Goal: Task Accomplishment & Management: Manage account settings

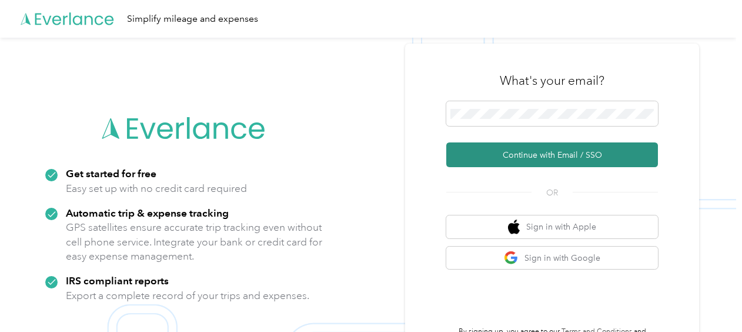
click at [514, 158] on button "Continue with Email / SSO" at bounding box center [552, 154] width 212 height 25
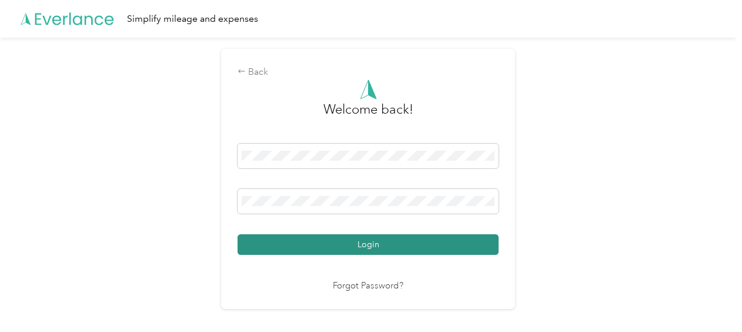
click at [343, 245] on button "Login" at bounding box center [367, 244] width 261 height 21
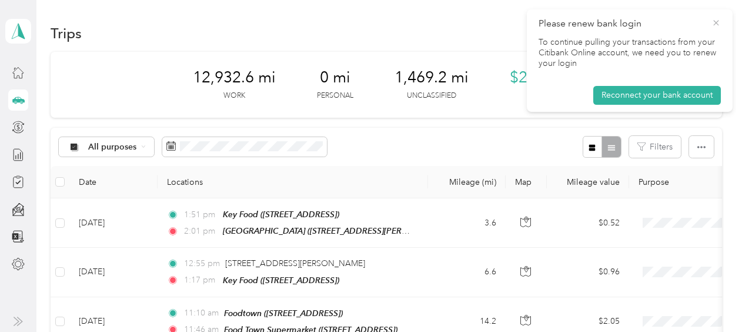
click at [719, 19] on icon at bounding box center [715, 23] width 9 height 11
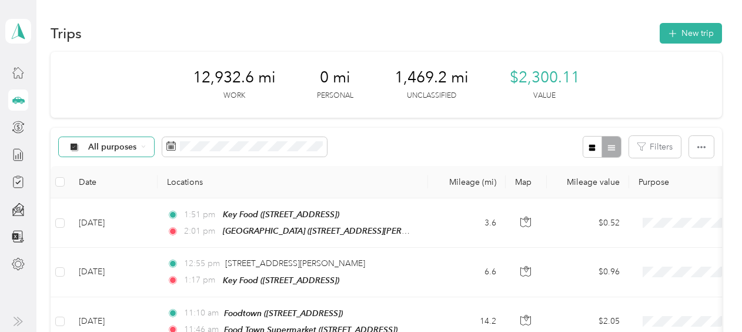
click at [145, 148] on icon at bounding box center [143, 146] width 5 height 5
click at [126, 196] on ol "All purposes Unclassified Acosta Personal" at bounding box center [112, 199] width 107 height 82
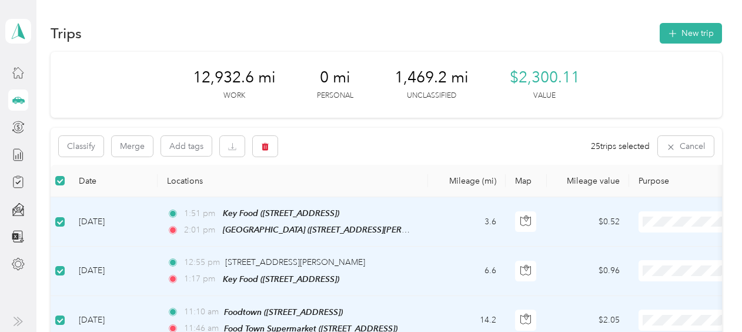
click at [670, 246] on ol "Acosta Personal" at bounding box center [669, 252] width 146 height 41
click at [651, 294] on ol "Acosta Personal" at bounding box center [669, 298] width 146 height 41
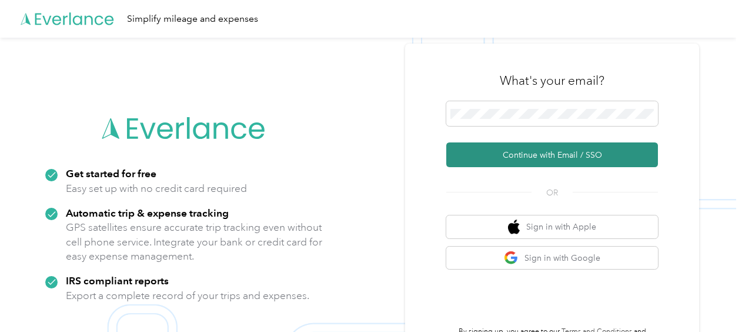
click at [497, 156] on button "Continue with Email / SSO" at bounding box center [552, 154] width 212 height 25
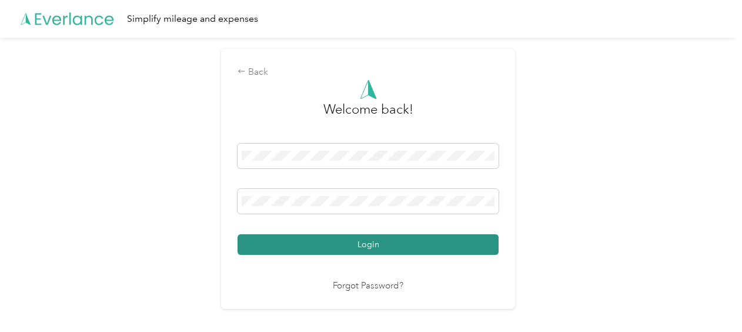
click at [347, 245] on button "Login" at bounding box center [367, 244] width 261 height 21
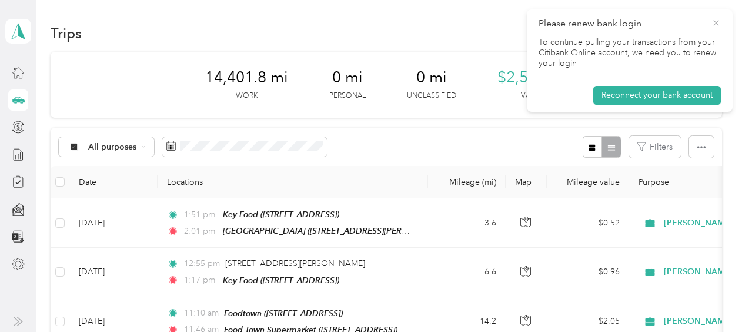
click at [716, 22] on icon at bounding box center [715, 22] width 5 height 5
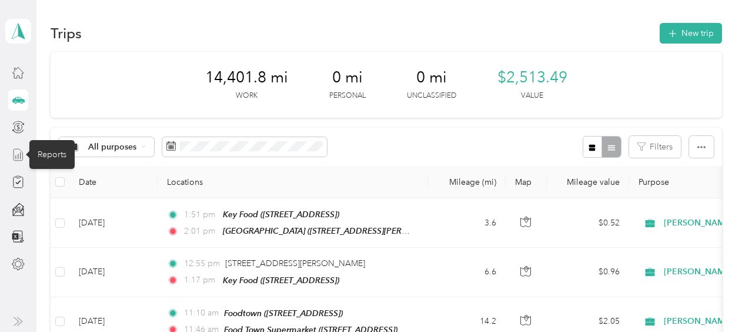
click at [19, 158] on icon at bounding box center [18, 154] width 13 height 13
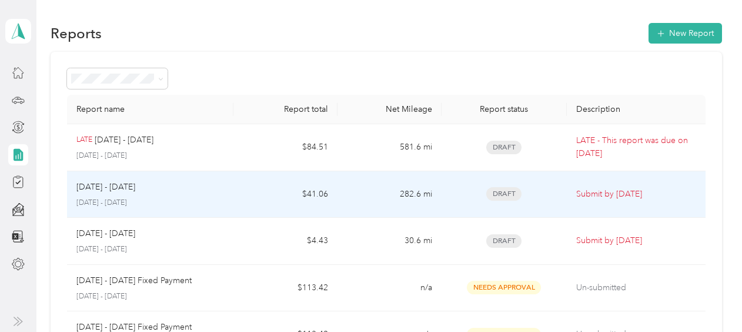
click at [277, 185] on td "$41.06" at bounding box center [285, 194] width 104 height 47
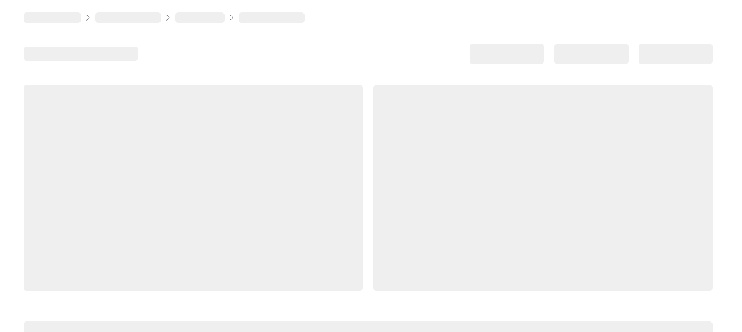
click at [277, 185] on div at bounding box center [193, 188] width 339 height 206
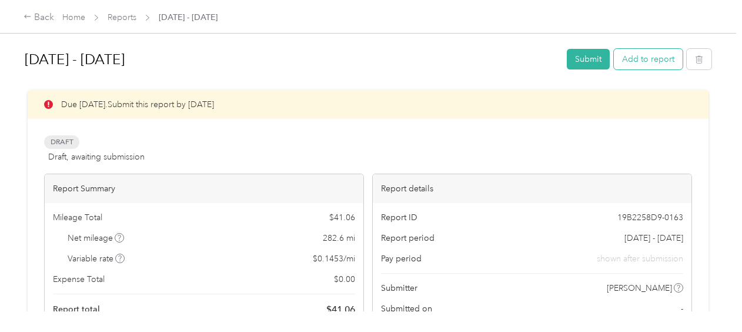
click at [637, 61] on button "Add to report" at bounding box center [648, 59] width 69 height 21
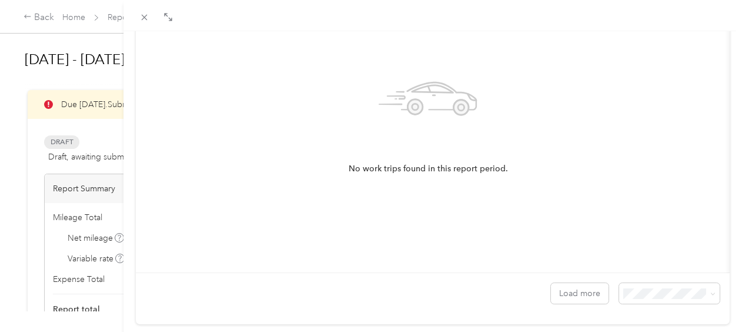
scroll to position [192, 0]
drag, startPoint x: 730, startPoint y: 200, endPoint x: 744, endPoint y: 162, distance: 40.2
click at [736, 143] on html "Back Home Reports Aug 16 - 31, 2025 Aug 16 - 31, 2025 Submit Add to report Due …" at bounding box center [368, 166] width 736 height 332
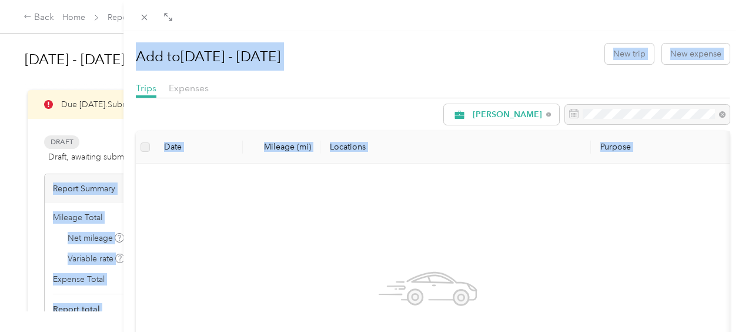
scroll to position [0, 0]
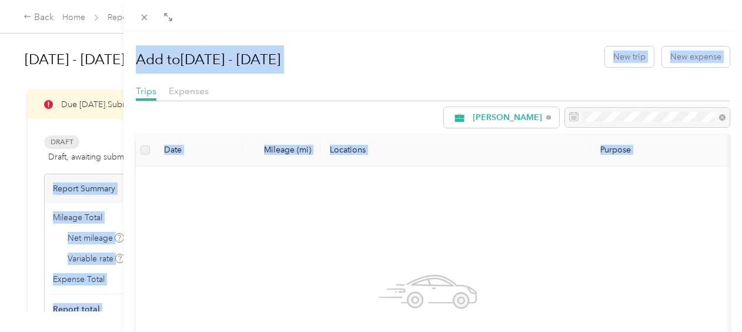
click at [528, 74] on div "Add to Aug 16 - 31, 2025 New trip New expense Trips Expenses Acosta Date Mileag…" at bounding box center [433, 277] width 594 height 477
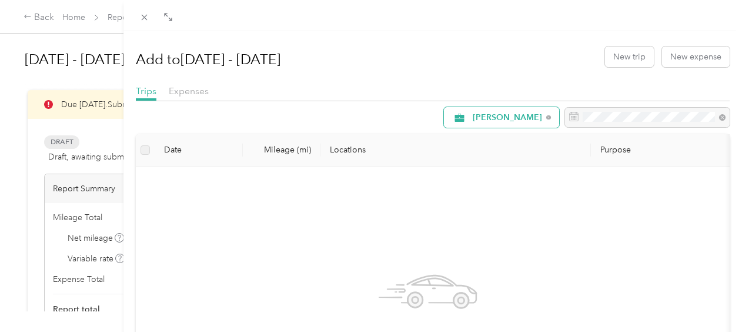
click at [546, 115] on icon at bounding box center [548, 117] width 5 height 5
click at [545, 115] on icon at bounding box center [547, 117] width 5 height 5
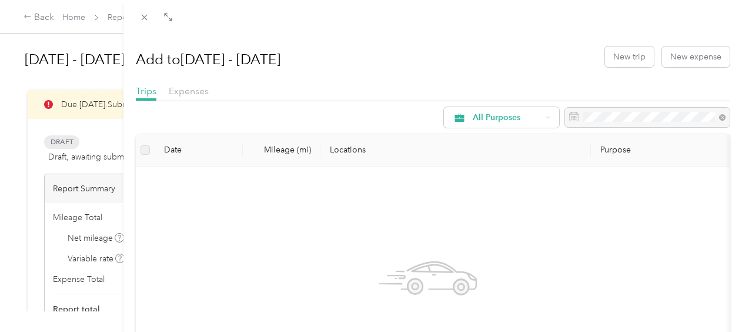
click at [498, 156] on span "Unclassified" at bounding box center [503, 153] width 78 height 12
click at [545, 115] on icon at bounding box center [547, 117] width 5 height 5
click at [147, 22] on span at bounding box center [144, 17] width 16 height 16
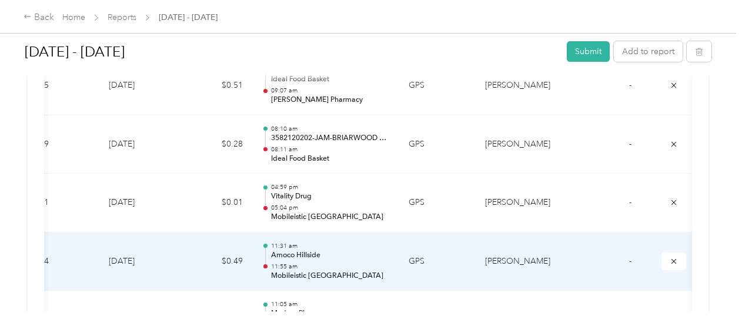
scroll to position [0, 35]
click at [601, 232] on td at bounding box center [586, 261] width 44 height 59
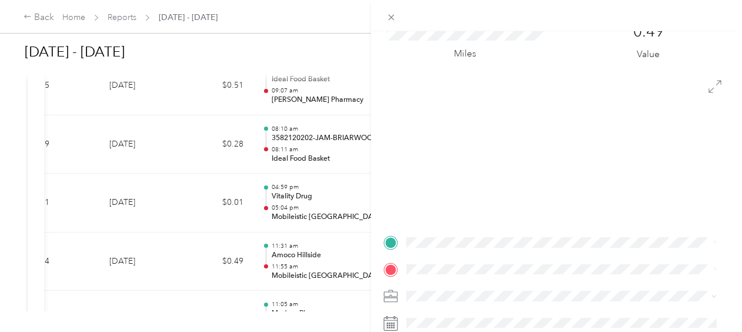
scroll to position [92, 0]
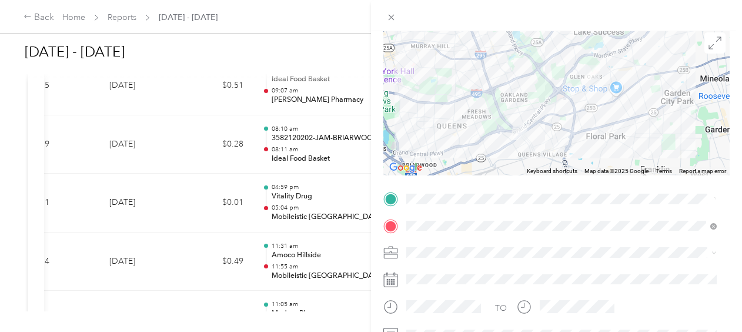
click at [319, 20] on div "Trip details Save This trip cannot be edited because it is either under review,…" at bounding box center [371, 166] width 742 height 332
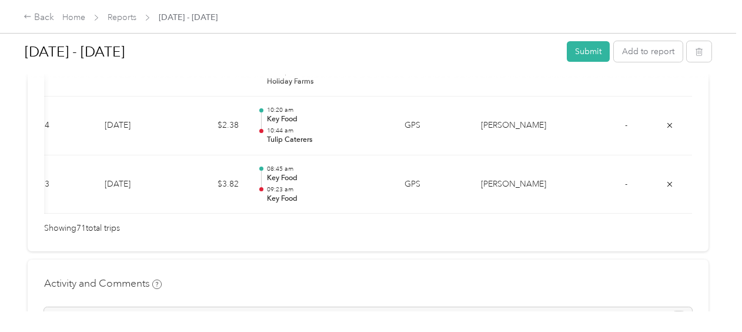
scroll to position [4382, 0]
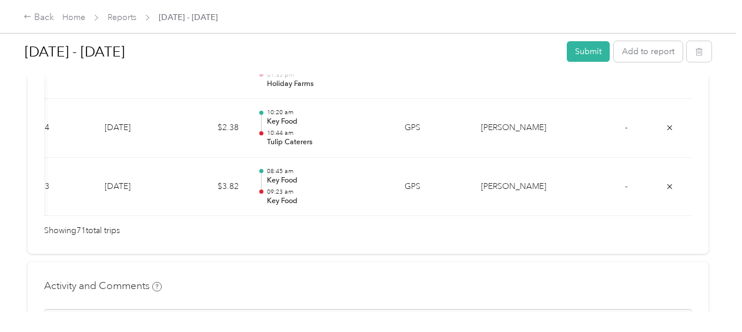
click at [386, 224] on div "Showing 71 total trips" at bounding box center [368, 230] width 648 height 13
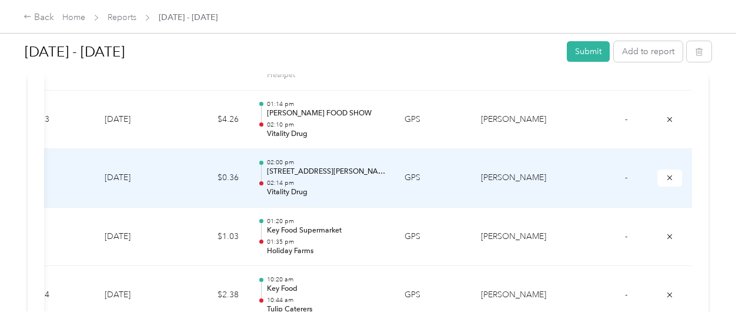
scroll to position [4214, 0]
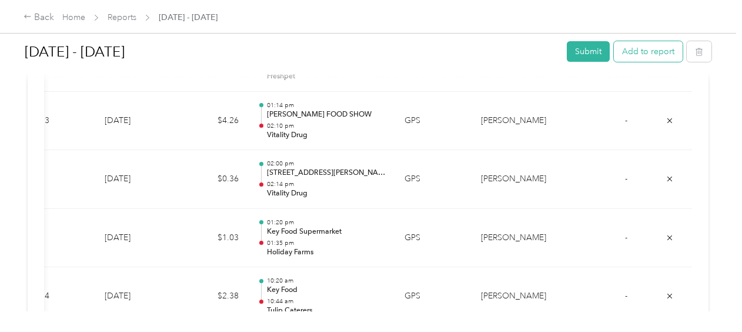
click at [630, 49] on button "Add to report" at bounding box center [648, 51] width 69 height 21
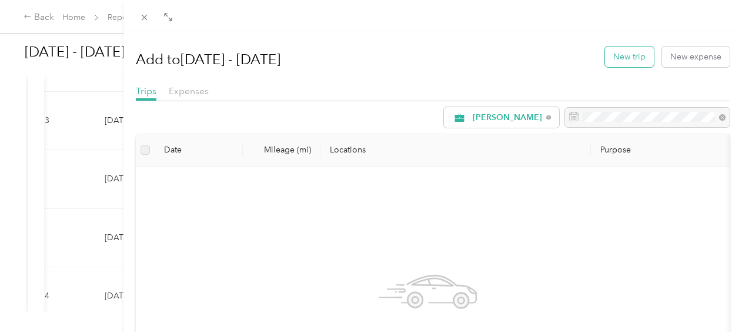
click at [621, 56] on button "New trip" at bounding box center [629, 56] width 49 height 21
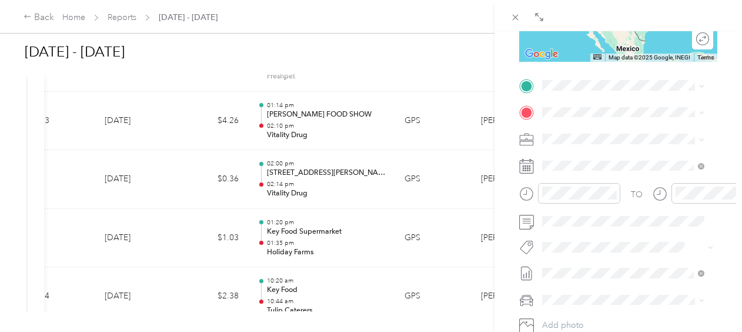
scroll to position [229, 0]
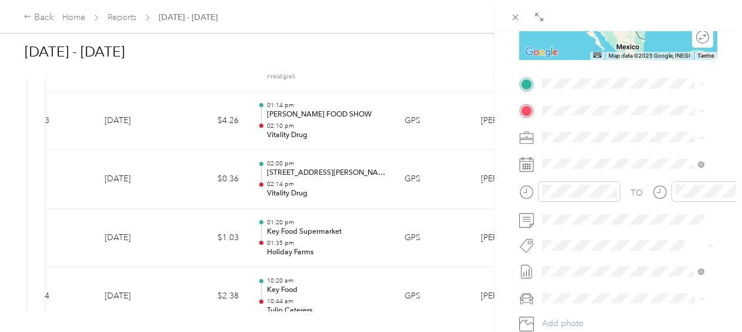
click at [605, 156] on span "[STREET_ADDRESS][PERSON_NAME]" at bounding box center [601, 157] width 75 height 22
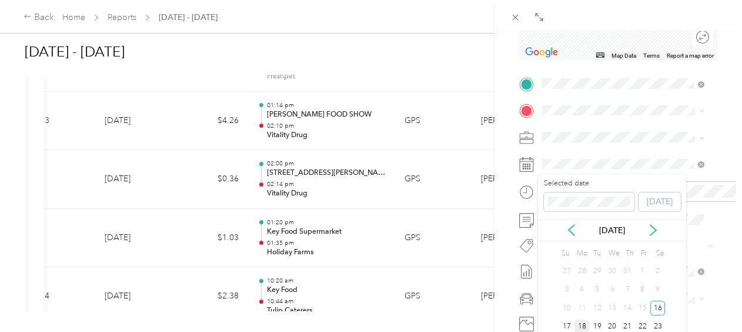
click at [582, 327] on div "18" at bounding box center [581, 326] width 15 height 15
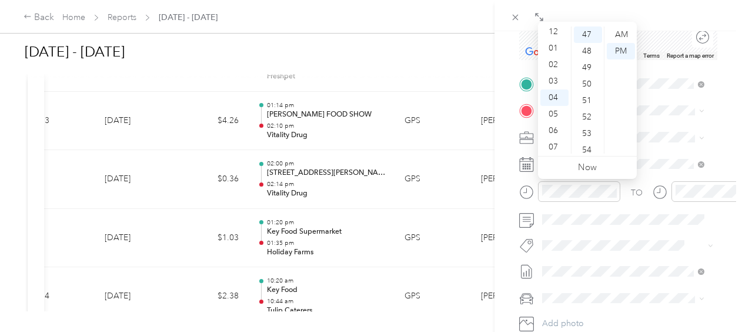
scroll to position [0, 0]
click at [555, 70] on div "02" at bounding box center [554, 67] width 28 height 16
click at [587, 100] on div "15" at bounding box center [588, 98] width 28 height 16
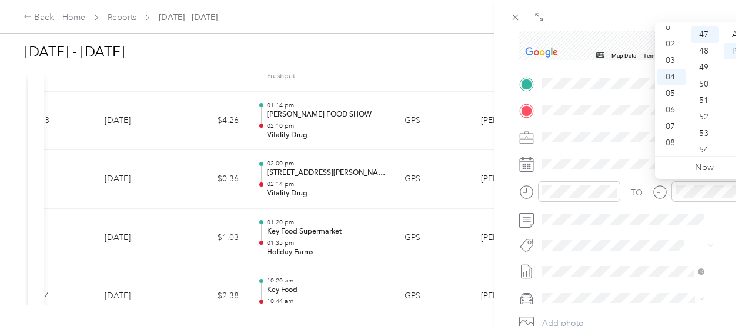
scroll to position [23, 0]
click at [671, 62] on div "03" at bounding box center [671, 61] width 28 height 16
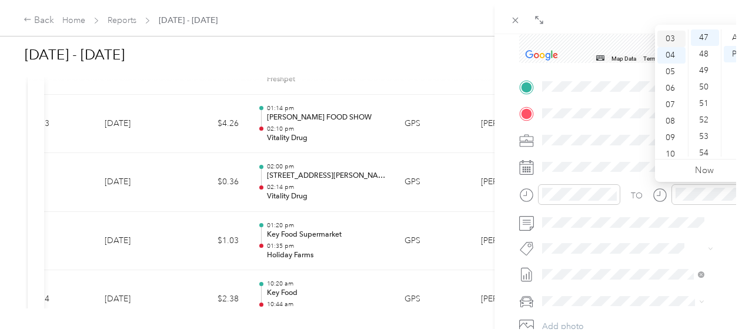
scroll to position [49, 0]
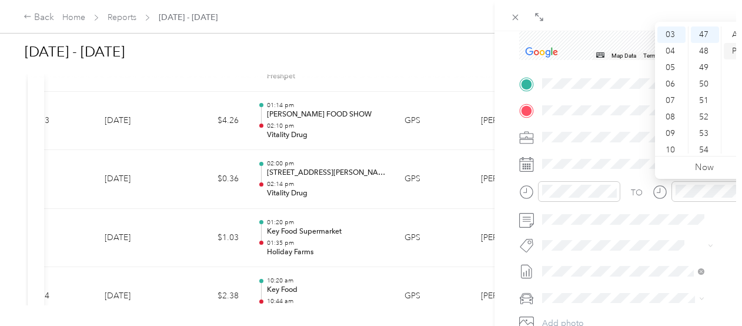
click at [736, 48] on div "PM" at bounding box center [738, 51] width 28 height 16
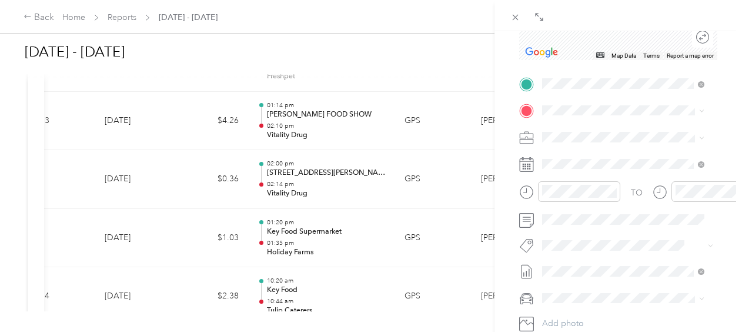
click at [642, 173] on div "TEAM Key Food [STREET_ADDRESS]" at bounding box center [603, 159] width 78 height 29
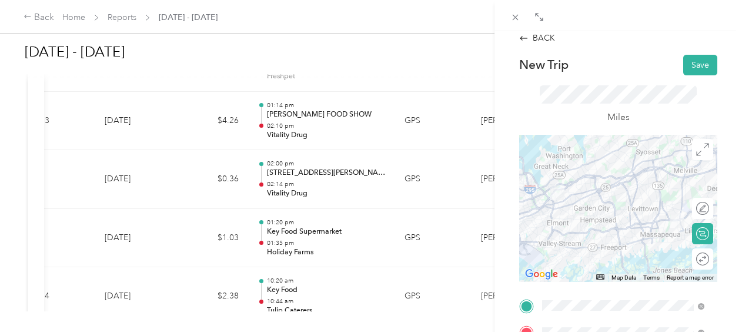
scroll to position [5, 0]
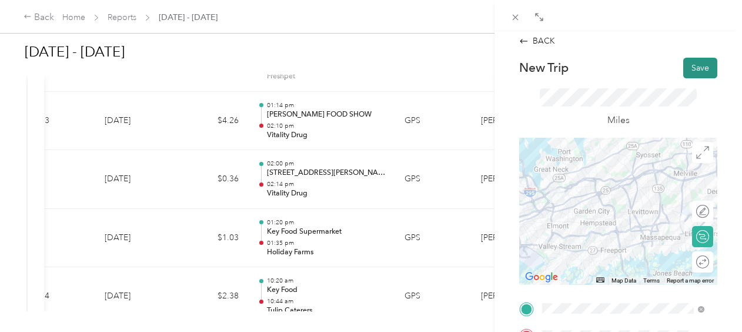
click at [689, 68] on button "Save" at bounding box center [700, 68] width 34 height 21
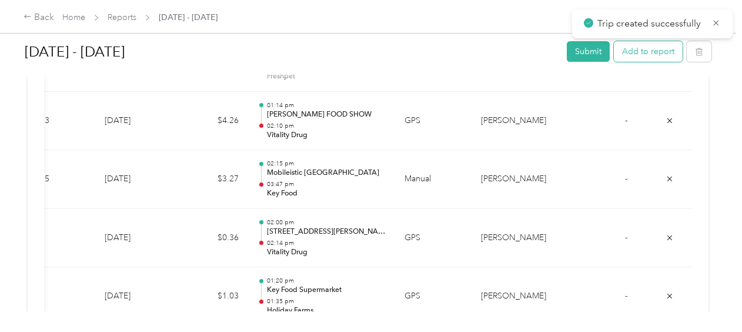
click at [637, 57] on button "Add to report" at bounding box center [648, 51] width 69 height 21
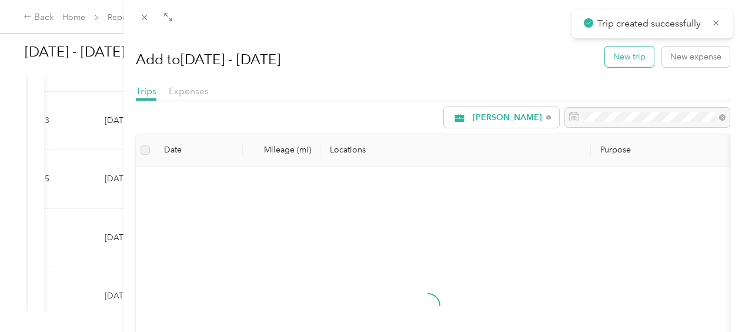
click at [621, 57] on button "New trip" at bounding box center [629, 56] width 49 height 21
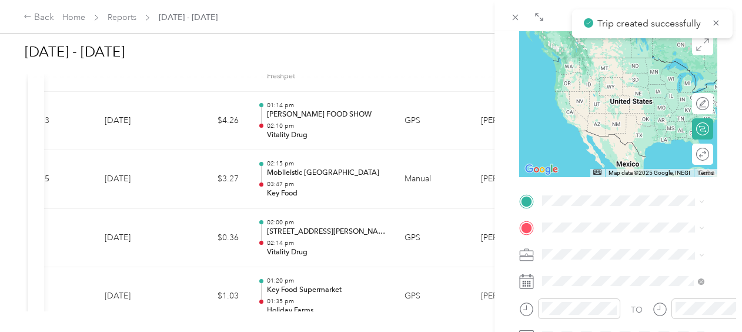
scroll to position [119, 0]
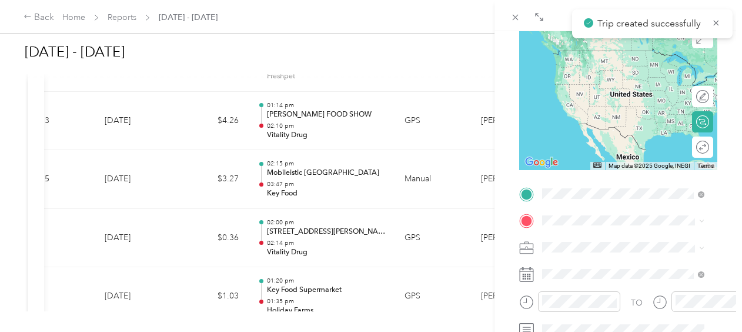
click at [617, 80] on div "TEAM Key Food [STREET_ADDRESS]" at bounding box center [622, 63] width 153 height 33
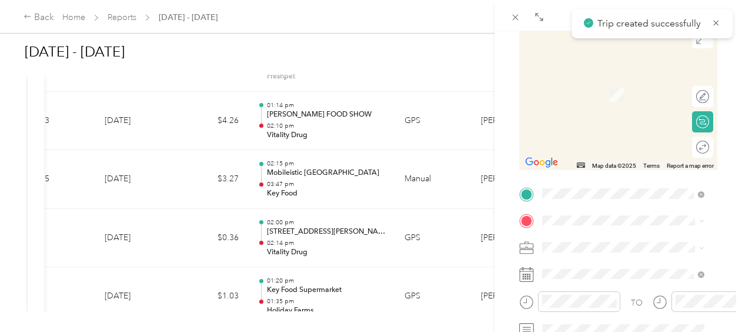
scroll to position [136, 0]
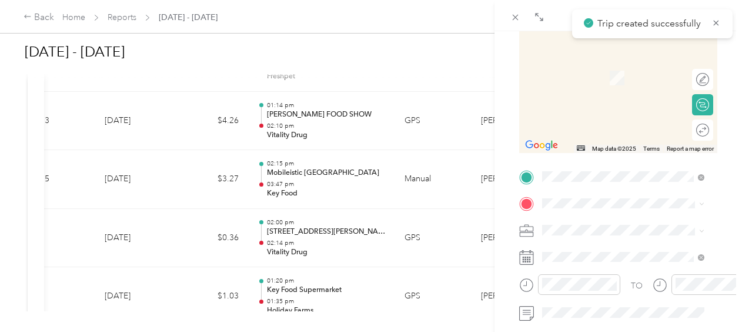
click at [645, 67] on span "[STREET_ADDRESS][PERSON_NAME][US_STATE]" at bounding box center [632, 58] width 136 height 21
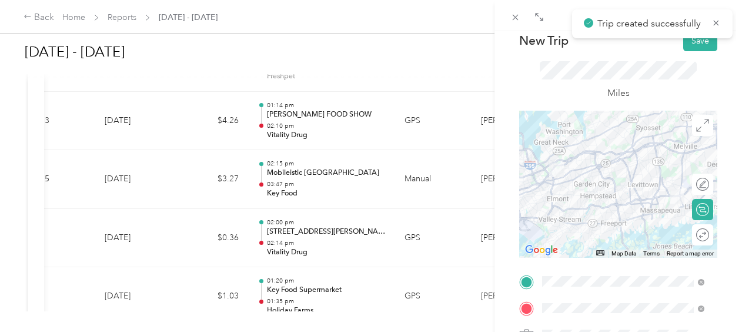
scroll to position [0, 0]
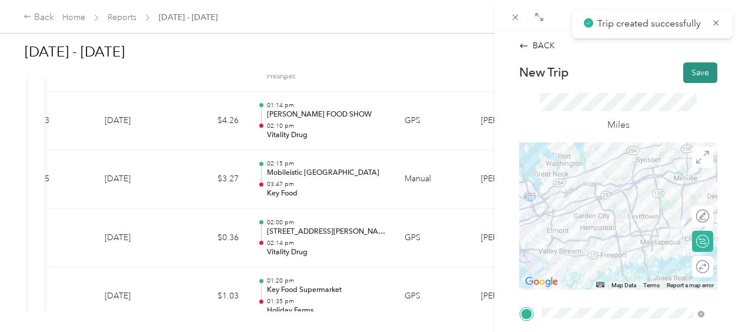
click at [684, 72] on button "Save" at bounding box center [700, 72] width 34 height 21
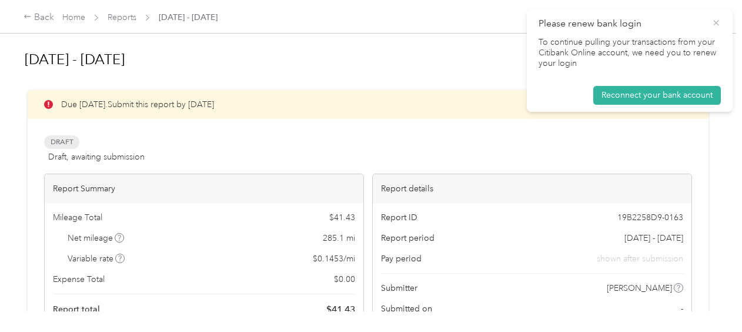
click at [717, 24] on icon at bounding box center [715, 22] width 5 height 5
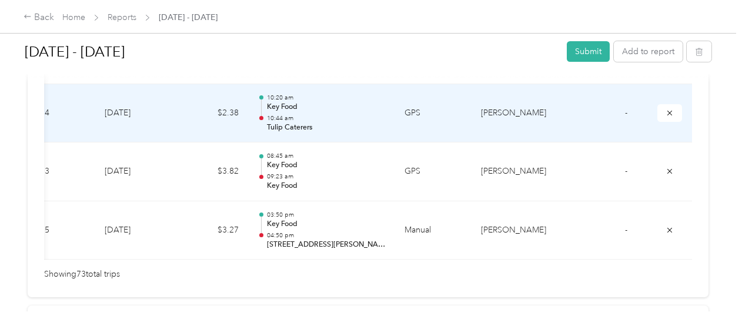
scroll to position [4456, 0]
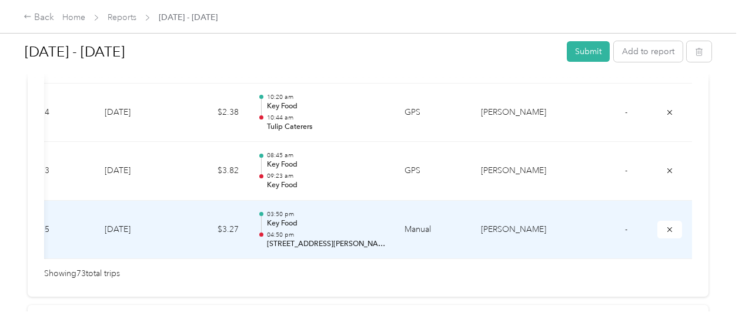
click at [283, 239] on p "[STREET_ADDRESS][PERSON_NAME]" at bounding box center [326, 244] width 119 height 11
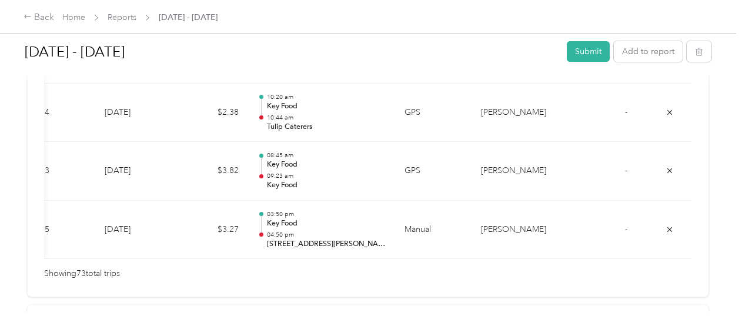
click at [283, 331] on div at bounding box center [368, 332] width 736 height 0
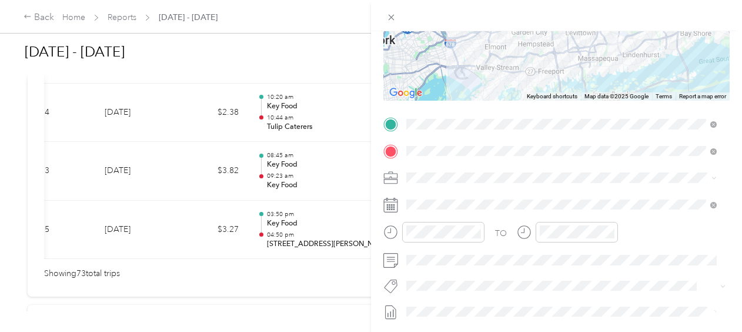
scroll to position [166, 0]
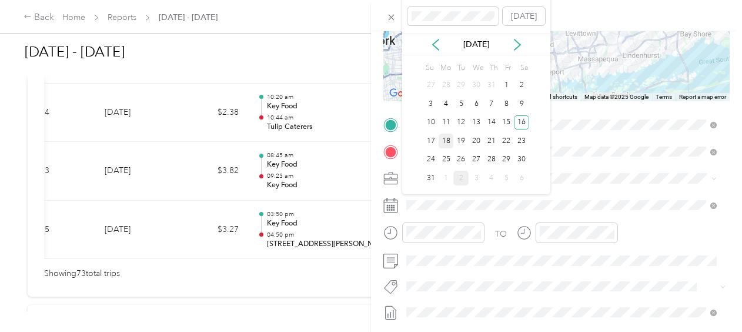
click at [441, 142] on div "18" at bounding box center [445, 140] width 15 height 15
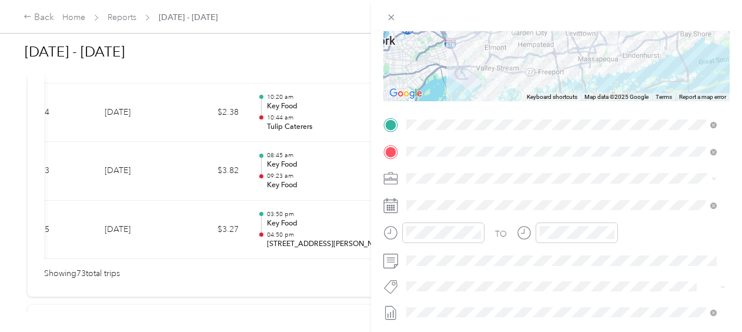
scroll to position [0, 0]
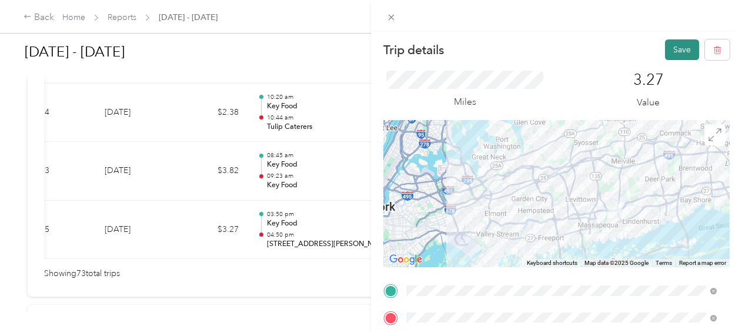
click at [667, 51] on button "Save" at bounding box center [682, 49] width 34 height 21
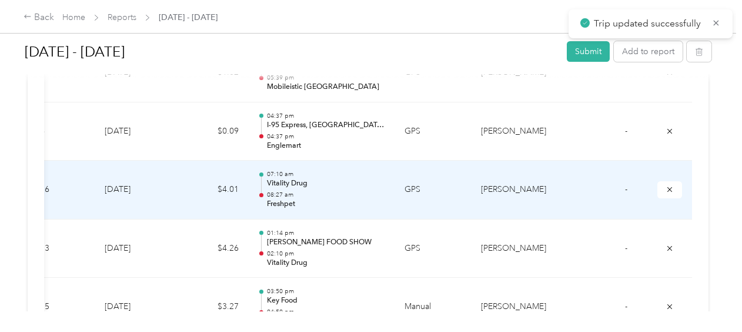
scroll to position [4090, 0]
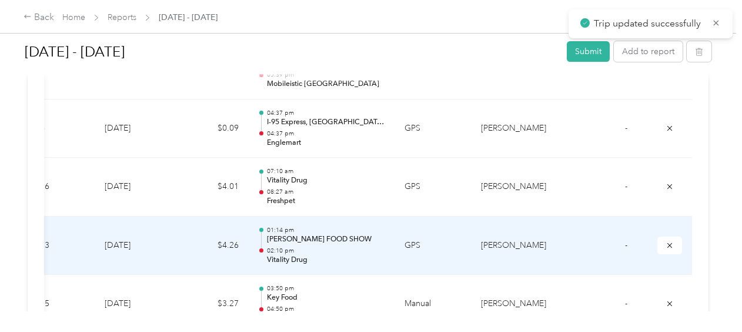
click at [513, 233] on td "[PERSON_NAME]" at bounding box center [515, 245] width 88 height 59
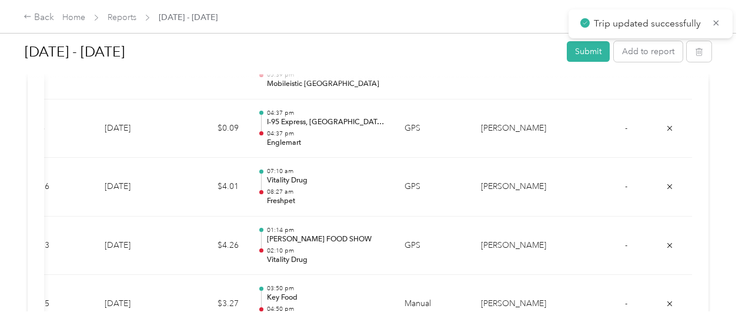
click at [513, 331] on div at bounding box center [368, 332] width 736 height 0
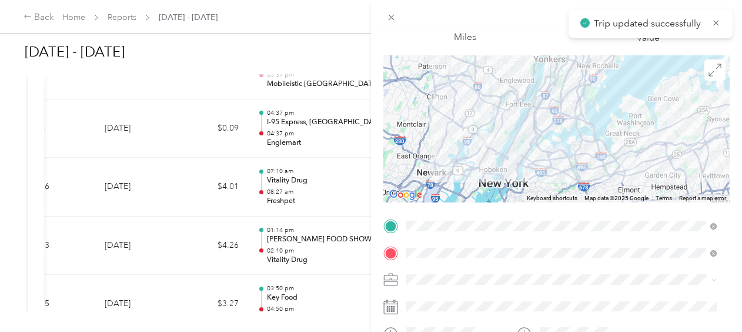
scroll to position [72, 0]
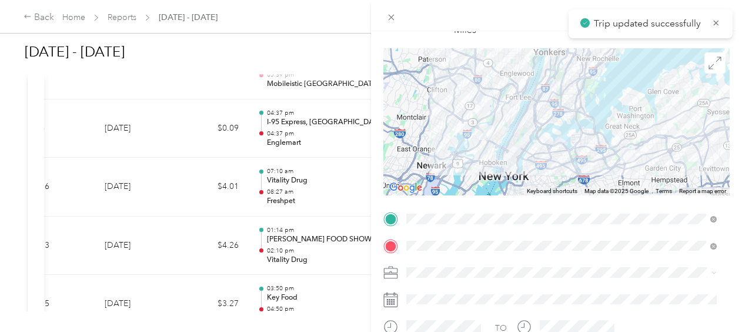
click at [500, 277] on span at bounding box center [565, 272] width 327 height 19
click at [322, 70] on div "Trip details Save This trip cannot be edited because it is either under review,…" at bounding box center [371, 166] width 742 height 332
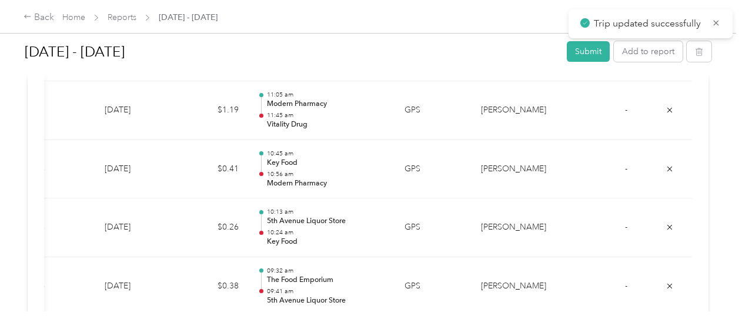
scroll to position [3043, 0]
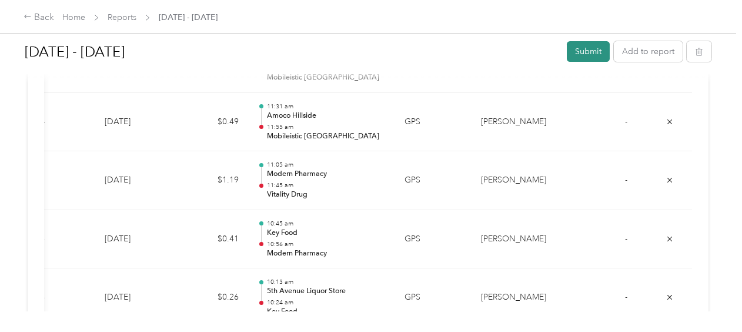
click at [592, 49] on button "Submit" at bounding box center [588, 51] width 43 height 21
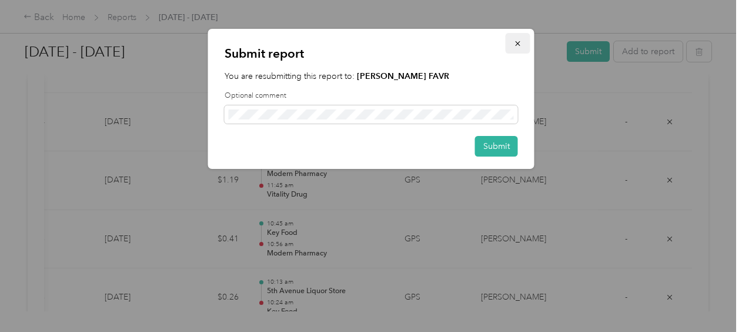
click at [521, 39] on icon "button" at bounding box center [518, 43] width 8 height 8
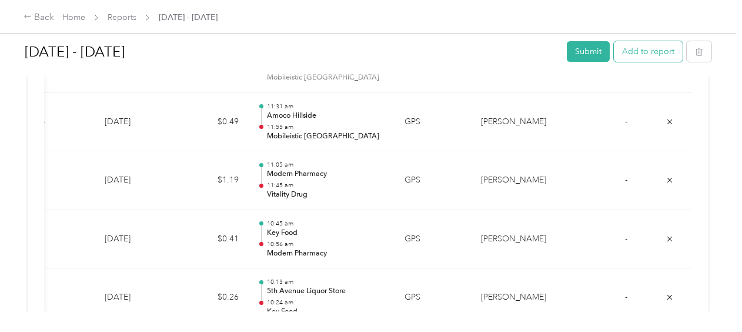
click at [654, 48] on button "Add to report" at bounding box center [648, 51] width 69 height 21
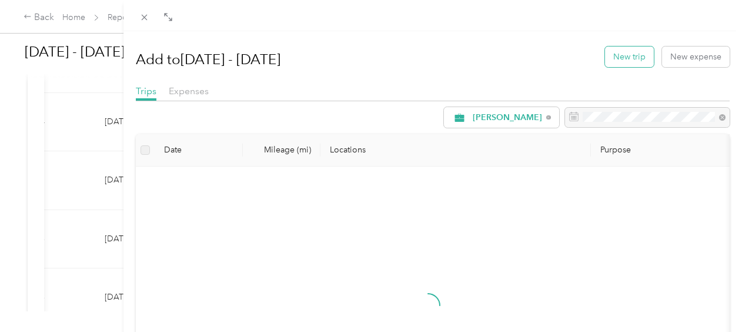
click at [620, 55] on button "New trip" at bounding box center [629, 56] width 49 height 21
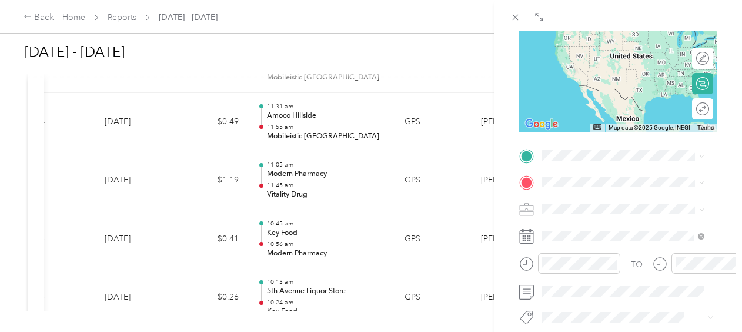
scroll to position [159, 0]
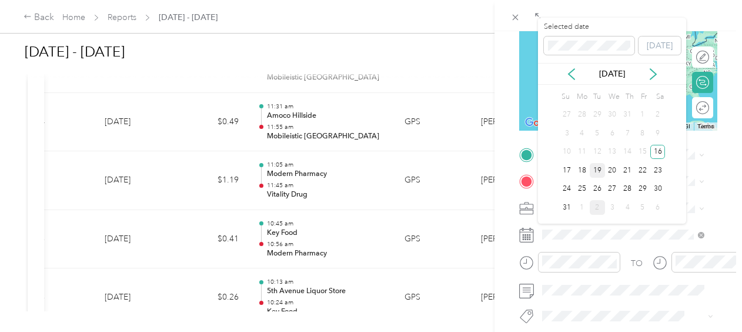
click at [600, 165] on div "19" at bounding box center [597, 170] width 15 height 15
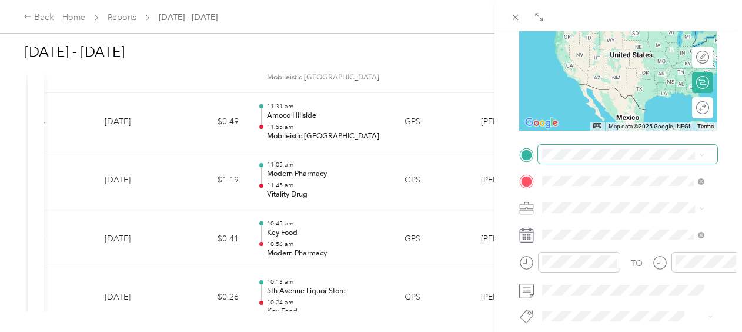
scroll to position [0, 0]
click at [607, 262] on span "[STREET_ADDRESS]" at bounding box center [601, 257] width 75 height 10
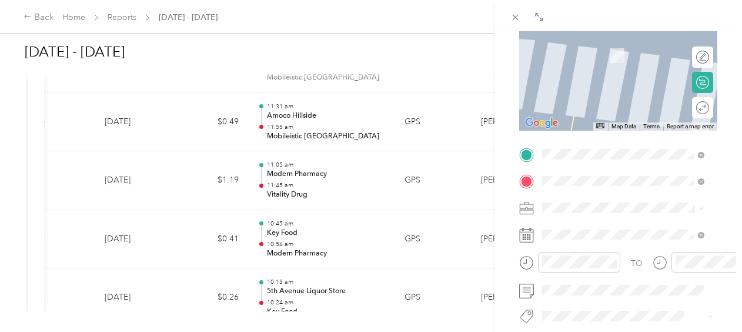
click at [603, 221] on span "[STREET_ADDRESS][US_STATE]" at bounding box center [623, 222] width 118 height 11
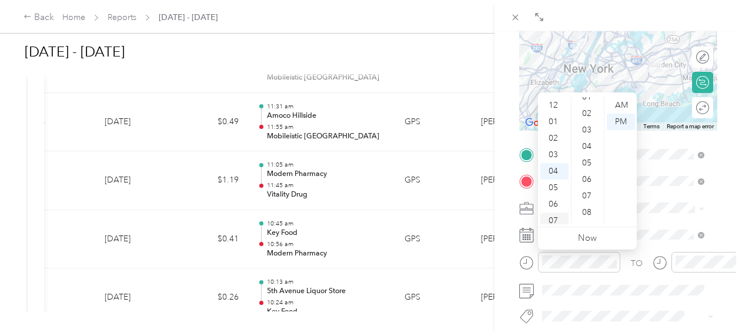
click at [555, 217] on div "07" at bounding box center [554, 220] width 28 height 16
click at [621, 103] on div "AM" at bounding box center [621, 105] width 28 height 16
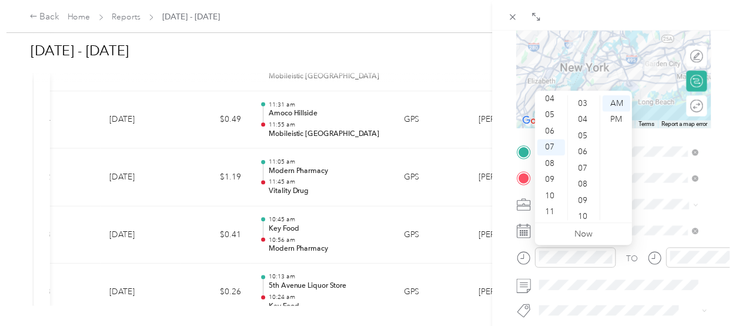
scroll to position [0, 0]
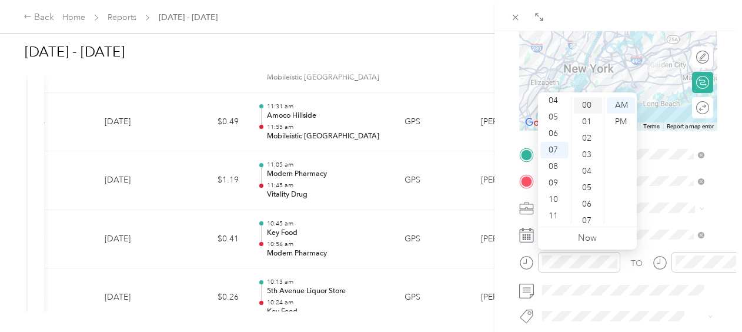
click at [588, 106] on div "00" at bounding box center [588, 105] width 28 height 16
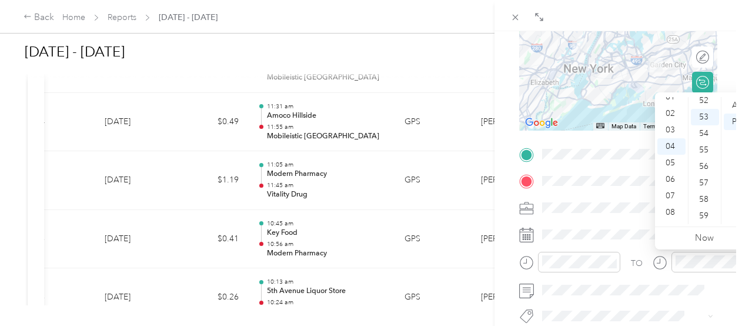
scroll to position [22, 0]
click at [671, 111] on div "02" at bounding box center [671, 116] width 28 height 16
click at [701, 105] on div "31" at bounding box center [705, 107] width 28 height 16
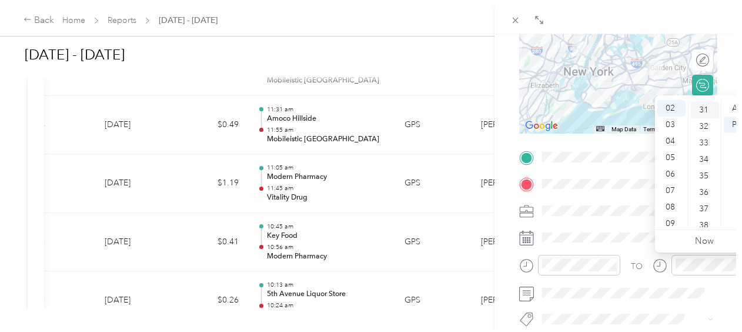
scroll to position [510, 0]
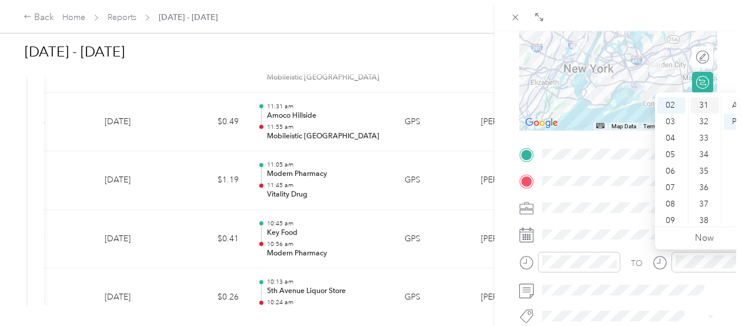
click at [703, 106] on div "31" at bounding box center [705, 105] width 28 height 16
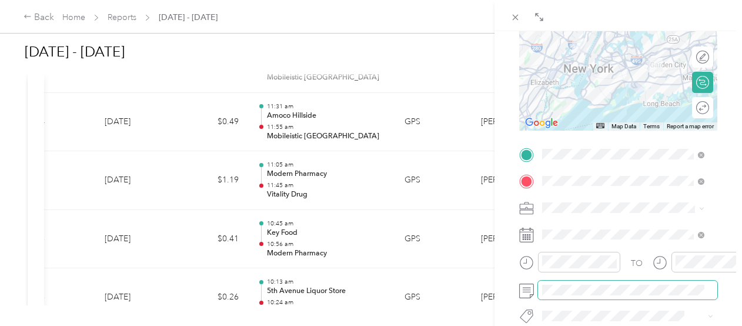
click at [587, 296] on span at bounding box center [627, 289] width 179 height 19
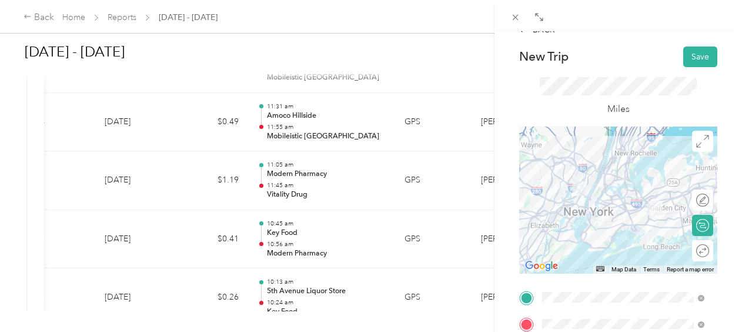
scroll to position [0, 0]
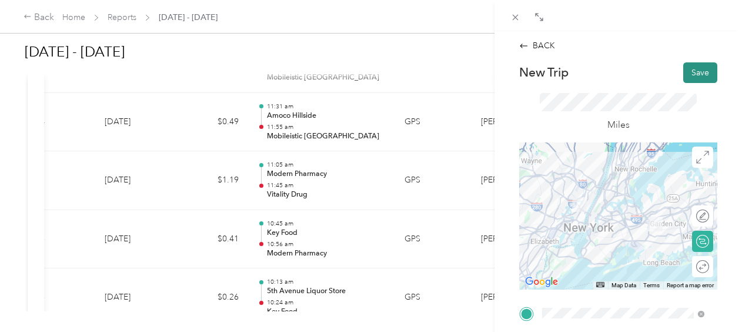
click at [691, 69] on button "Save" at bounding box center [700, 72] width 34 height 21
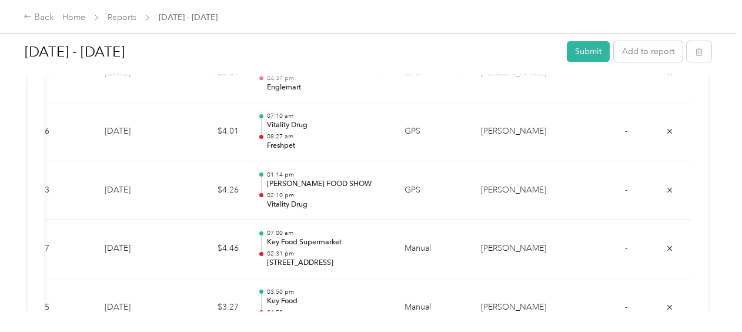
scroll to position [4152, 0]
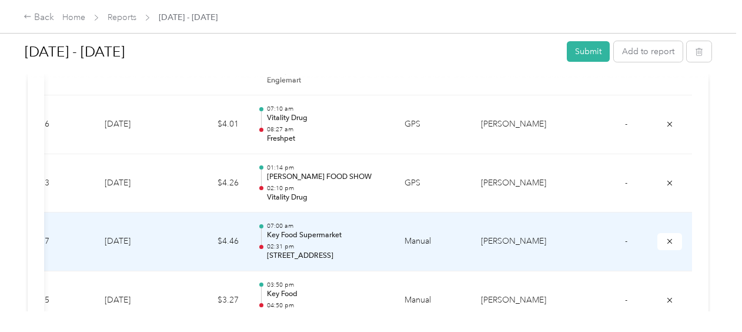
click at [281, 250] on p "[STREET_ADDRESS]" at bounding box center [326, 255] width 119 height 11
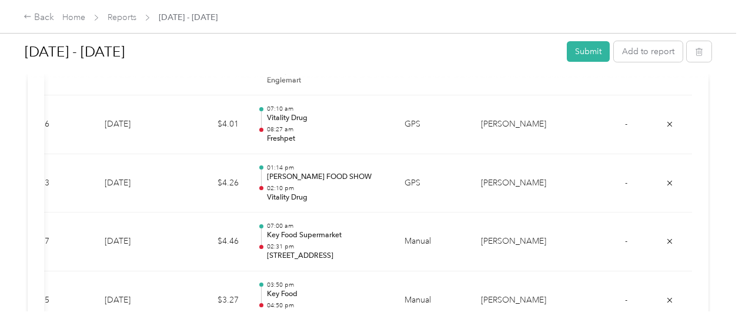
click at [281, 331] on div at bounding box center [368, 332] width 736 height 0
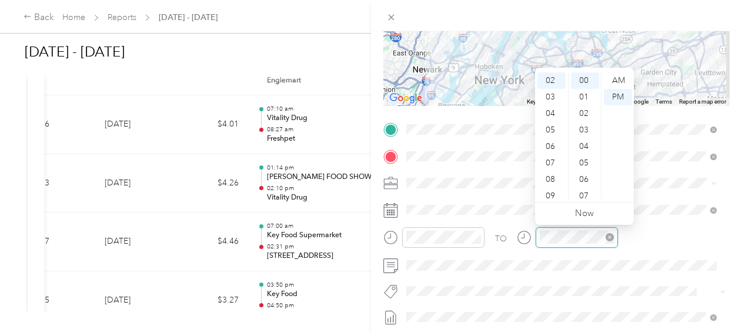
scroll to position [0, 0]
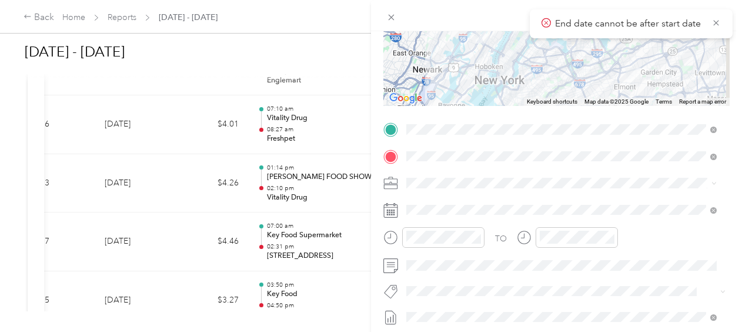
click at [600, 277] on div "TO Add photo" at bounding box center [556, 262] width 346 height 284
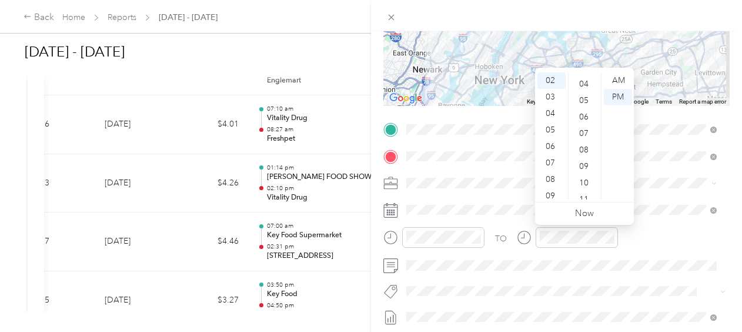
scroll to position [55, 0]
click at [583, 109] on div "05" at bounding box center [585, 108] width 28 height 16
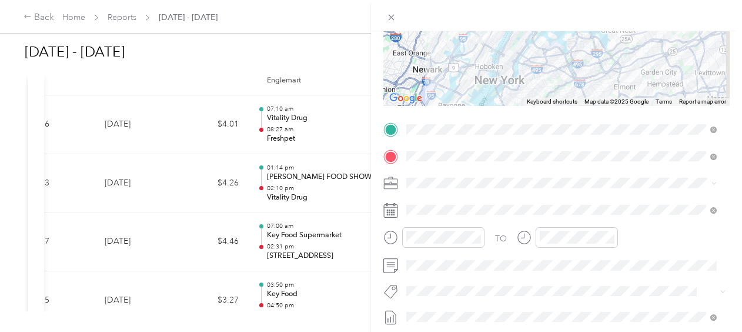
click at [648, 277] on div "TO Add photo" at bounding box center [556, 262] width 346 height 284
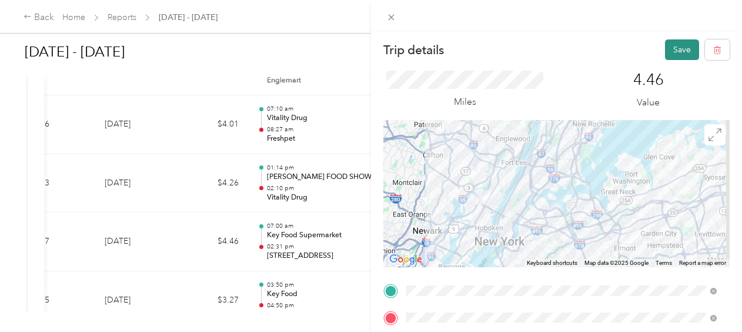
click at [667, 50] on button "Save" at bounding box center [682, 49] width 34 height 21
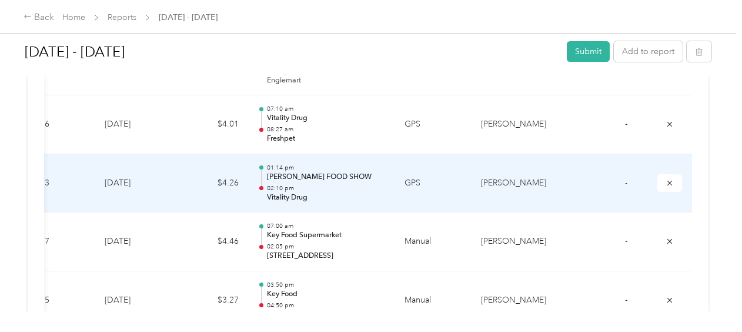
click at [286, 184] on p "02:10 pm" at bounding box center [326, 188] width 119 height 8
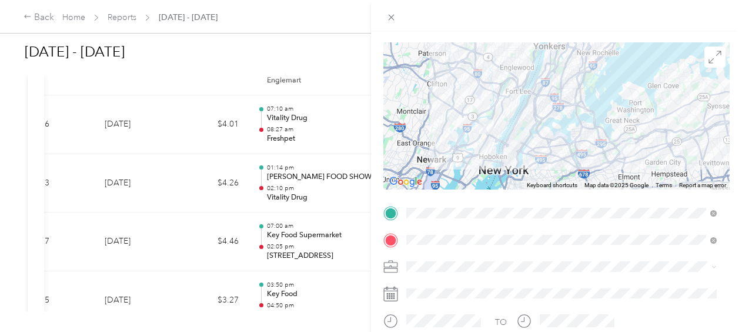
scroll to position [81, 0]
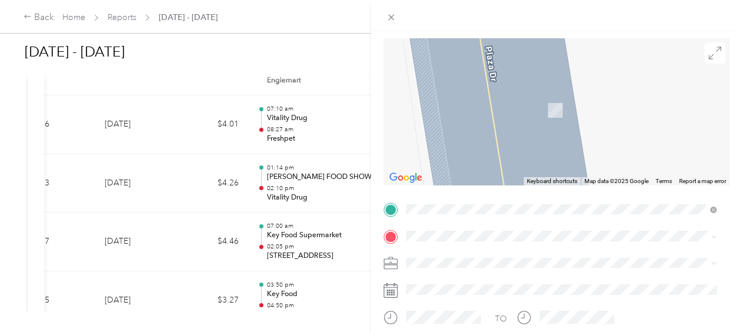
click at [622, 110] on div "TEAM Key Food [STREET_ADDRESS]" at bounding box center [561, 98] width 302 height 33
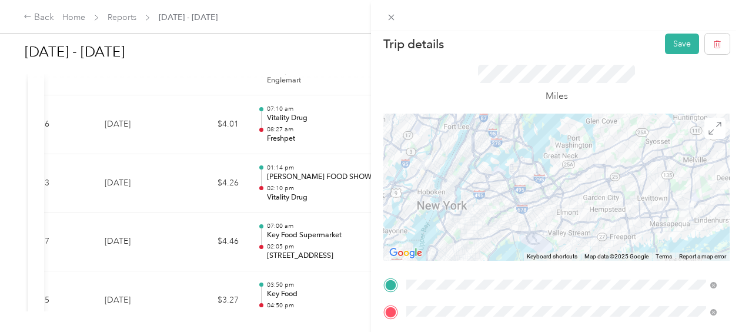
scroll to position [0, 0]
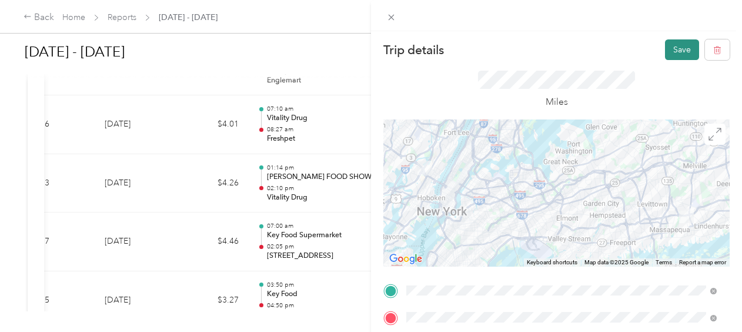
click at [667, 45] on button "Save" at bounding box center [682, 49] width 34 height 21
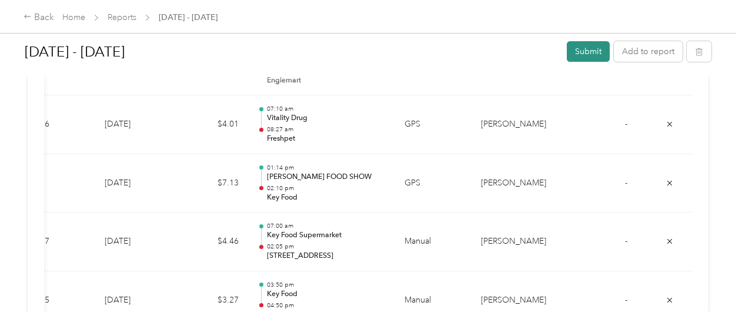
click at [590, 48] on button "Submit" at bounding box center [588, 51] width 43 height 21
click at [590, 48] on div "Submit report You are resubmitting this report to: [PERSON_NAME] FAVR Optional …" at bounding box center [534, 103] width 326 height 143
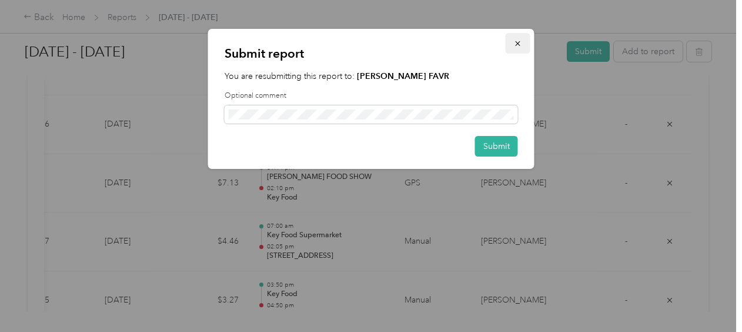
click at [521, 45] on icon "button" at bounding box center [518, 43] width 8 height 8
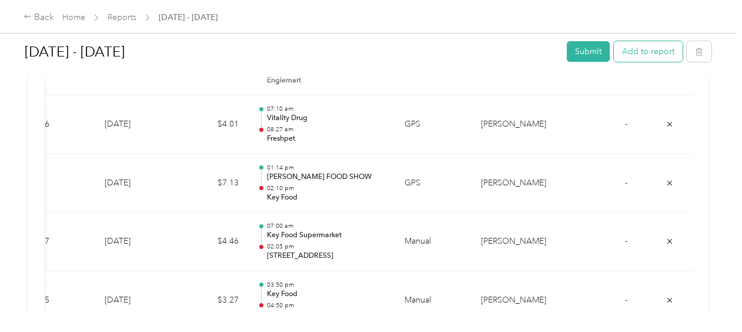
drag, startPoint x: 641, startPoint y: 48, endPoint x: 651, endPoint y: 55, distance: 12.4
click at [651, 55] on button "Add to report" at bounding box center [648, 51] width 69 height 21
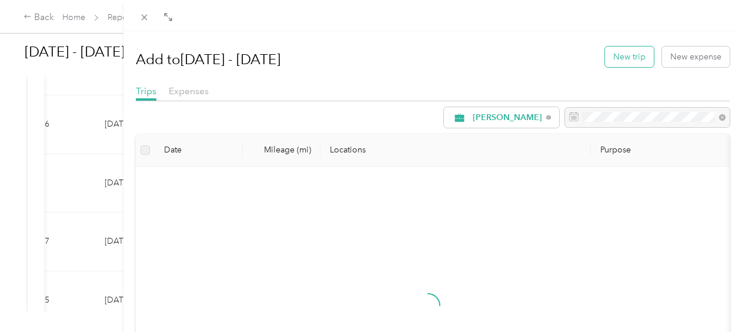
click at [627, 58] on button "New trip" at bounding box center [629, 56] width 49 height 21
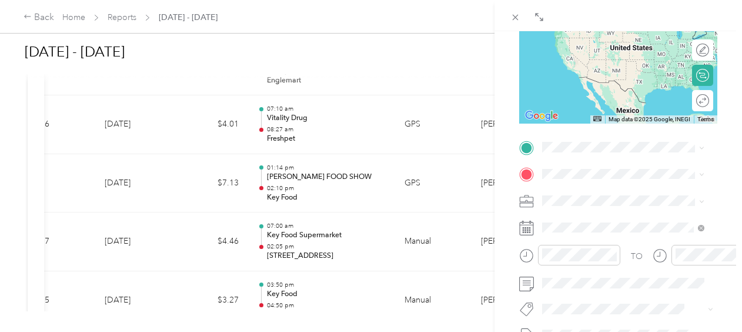
scroll to position [180, 0]
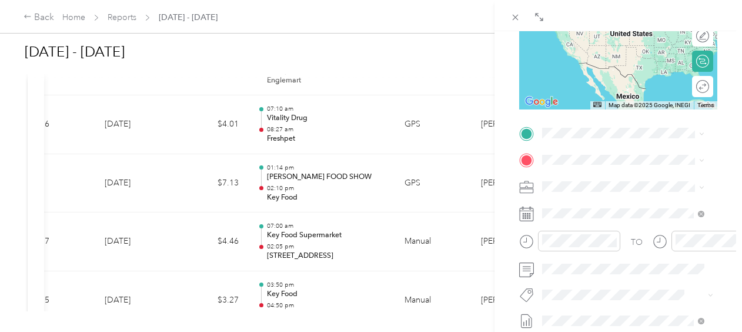
click at [620, 201] on span "[STREET_ADDRESS]" at bounding box center [601, 196] width 75 height 10
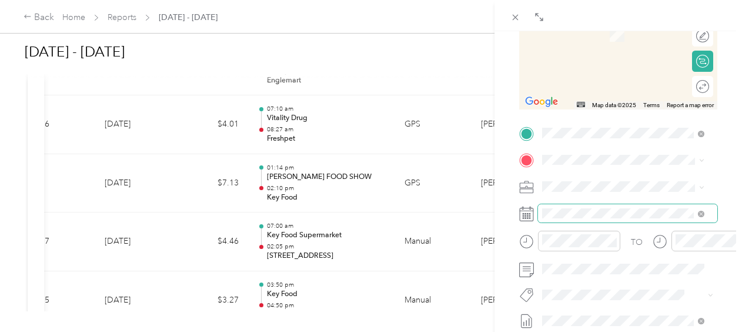
click at [596, 217] on span at bounding box center [627, 213] width 179 height 19
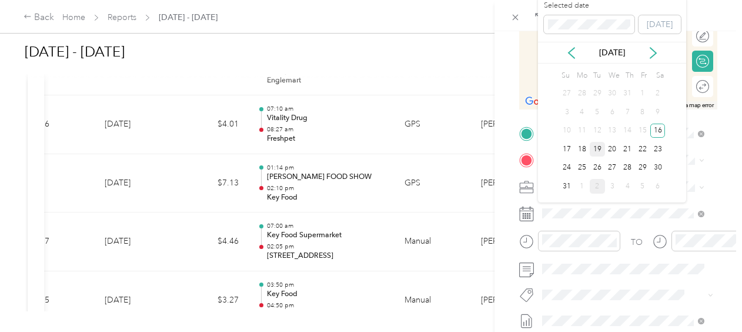
click at [597, 147] on div "19" at bounding box center [597, 149] width 15 height 15
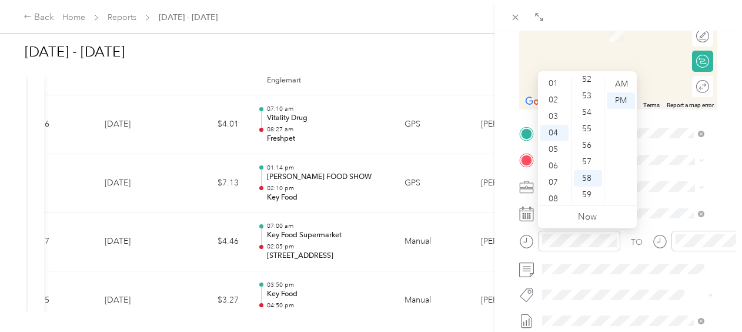
scroll to position [12, 0]
click at [558, 100] on div "02" at bounding box center [554, 104] width 28 height 16
click at [590, 157] on div "20" at bounding box center [588, 157] width 28 height 16
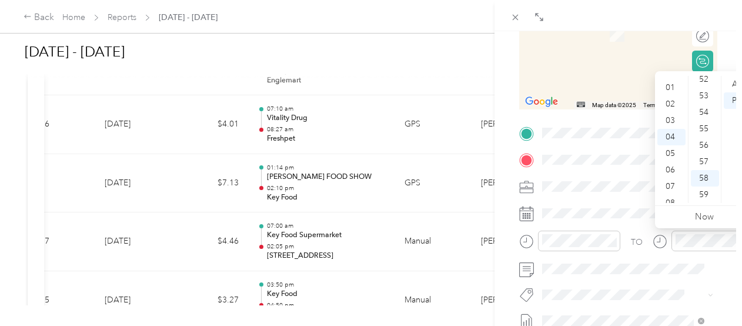
scroll to position [9, 0]
click at [675, 122] on div "03" at bounding box center [671, 124] width 28 height 16
click at [706, 98] on div "42" at bounding box center [705, 93] width 28 height 16
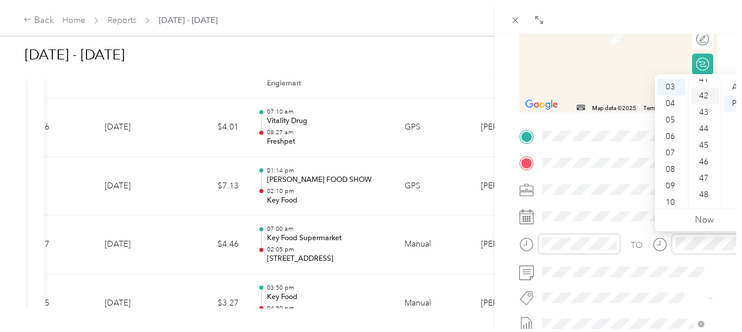
scroll to position [691, 0]
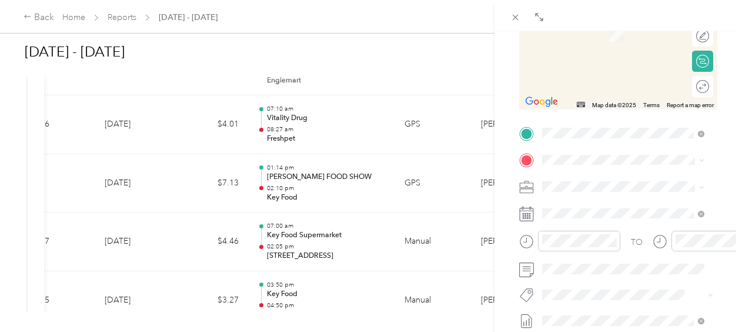
click at [605, 203] on span "[STREET_ADDRESS][PERSON_NAME][US_STATE]" at bounding box center [632, 202] width 136 height 21
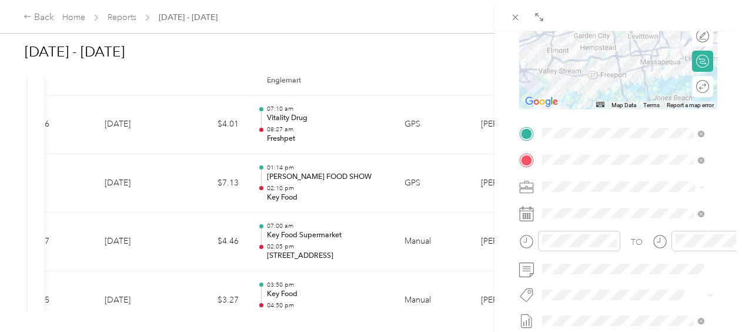
scroll to position [0, 0]
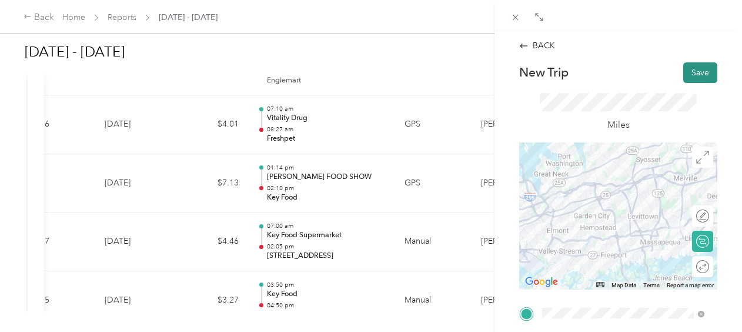
click at [687, 72] on button "Save" at bounding box center [700, 72] width 34 height 21
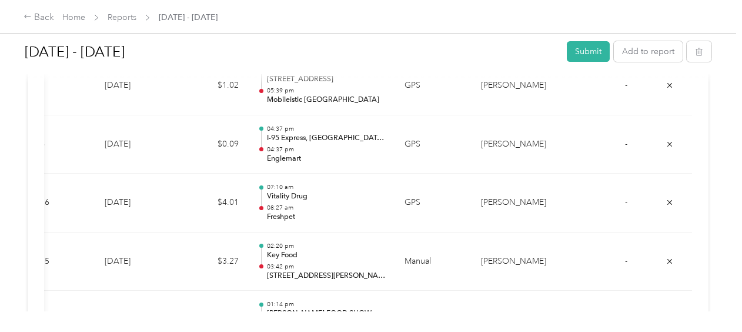
scroll to position [4081, 0]
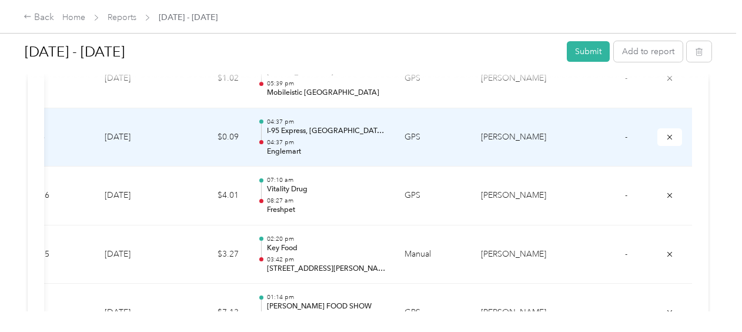
click at [291, 138] on p "04:37 pm" at bounding box center [326, 142] width 119 height 8
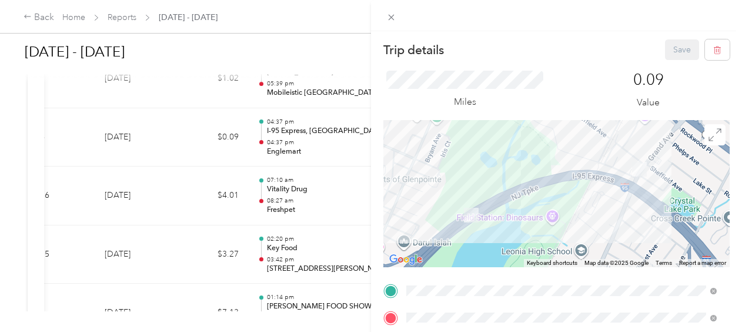
click at [274, 196] on div "Trip details Save This trip cannot be edited because it is either under review,…" at bounding box center [371, 166] width 742 height 332
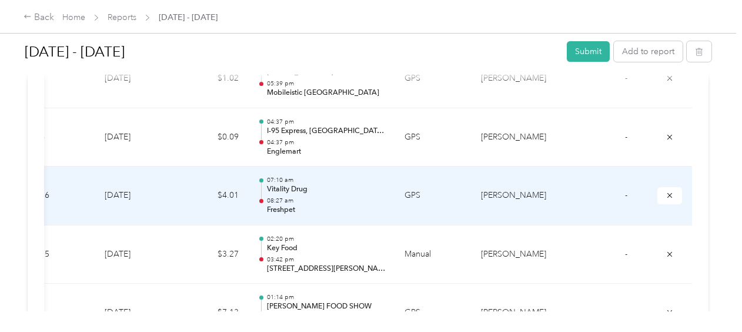
click at [274, 205] on p "Freshpet" at bounding box center [326, 210] width 119 height 11
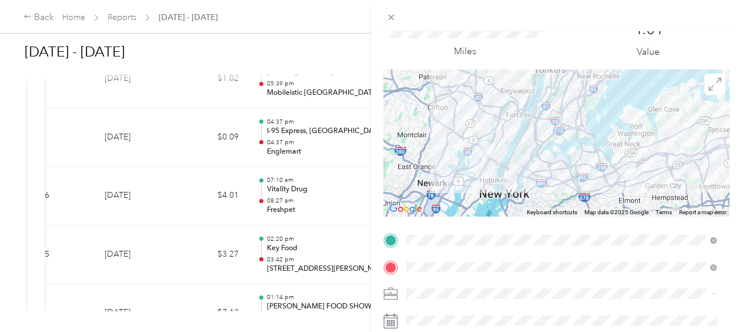
scroll to position [31, 0]
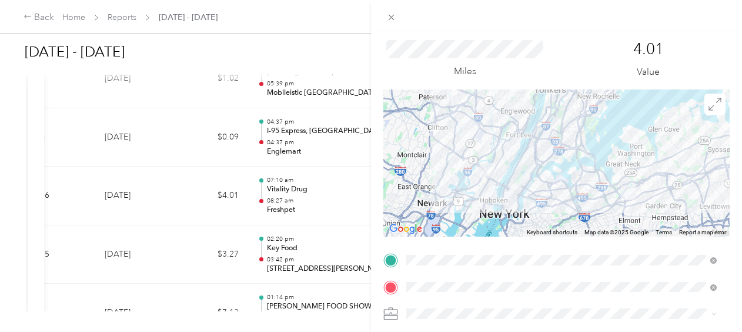
click at [309, 185] on div "Trip details Save This trip cannot be edited because it is either under review,…" at bounding box center [371, 166] width 742 height 332
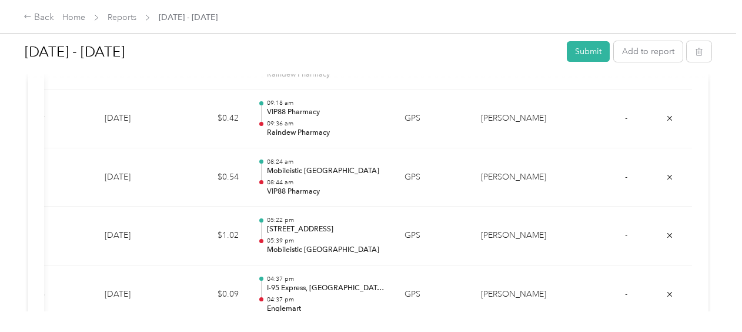
scroll to position [3903, 0]
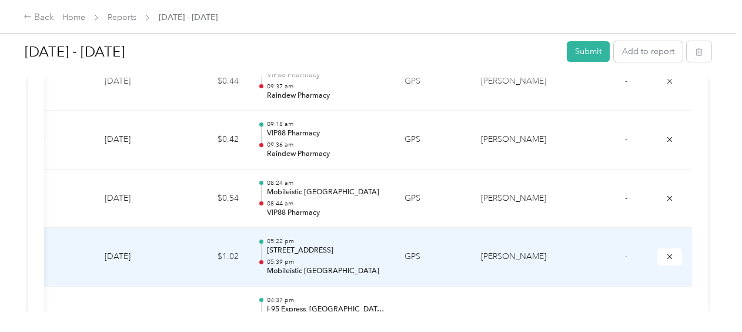
click at [314, 245] on p "[STREET_ADDRESS]" at bounding box center [326, 250] width 119 height 11
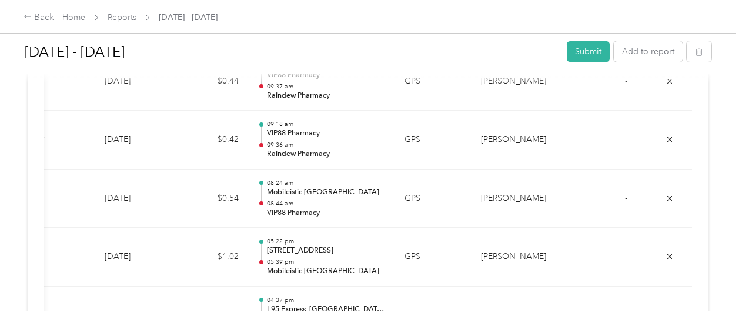
click at [314, 331] on div at bounding box center [368, 332] width 736 height 0
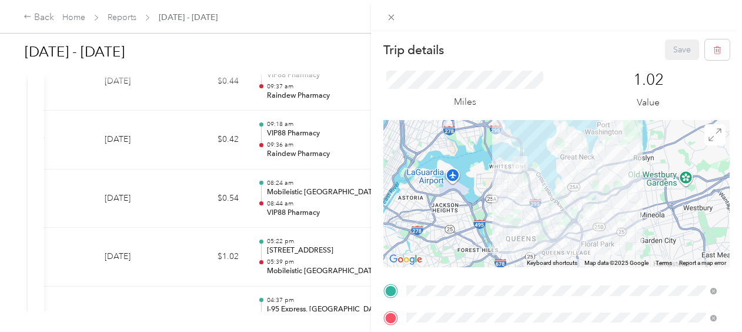
click at [314, 236] on div "Trip details Save This trip cannot be edited because it is either under review,…" at bounding box center [371, 166] width 742 height 332
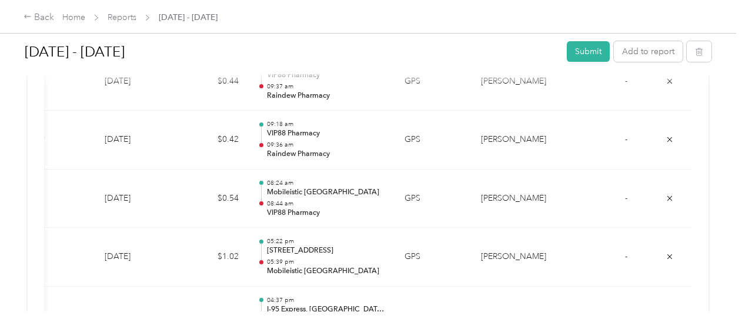
click at [314, 331] on div "Trip details Save This trip cannot be edited because it is either under review,…" at bounding box center [368, 332] width 736 height 0
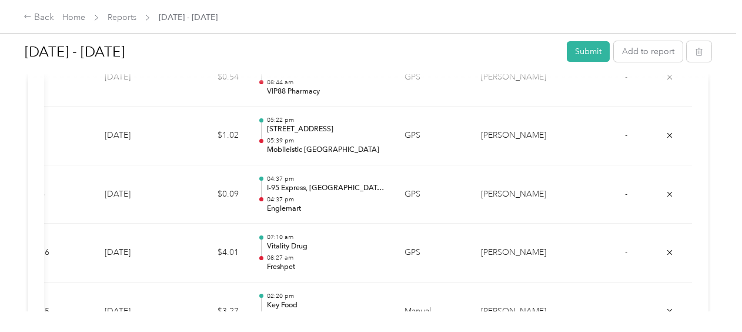
scroll to position [4017, 0]
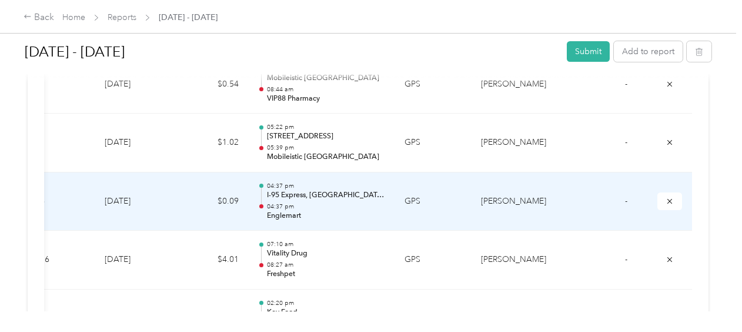
click at [303, 202] on p "04:37 pm" at bounding box center [326, 206] width 119 height 8
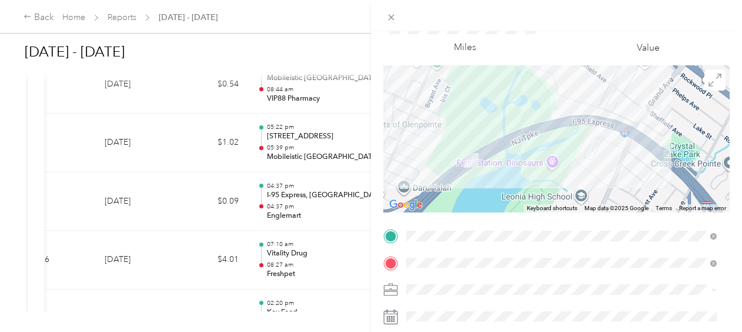
scroll to position [54, 0]
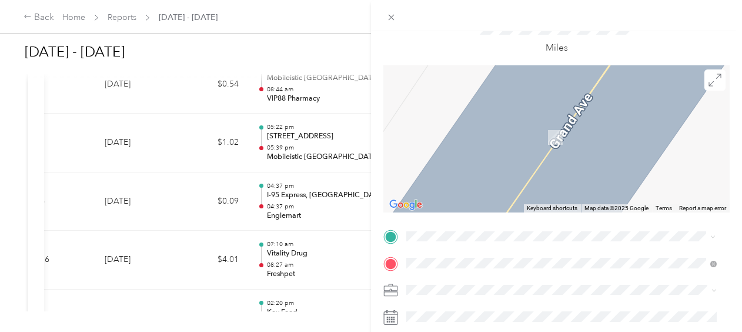
click at [524, 109] on div "TEAM Holiday Farms [STREET_ADDRESS]" at bounding box center [475, 106] width 95 height 29
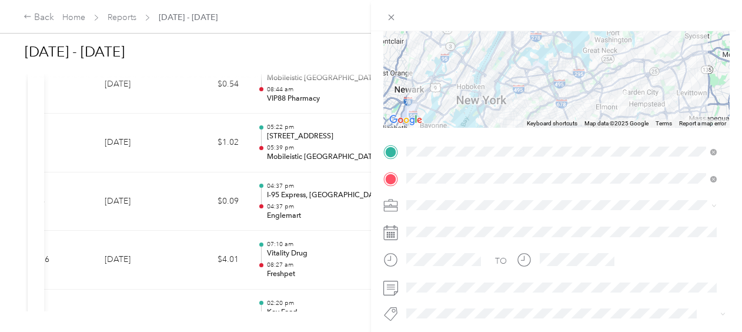
scroll to position [0, 0]
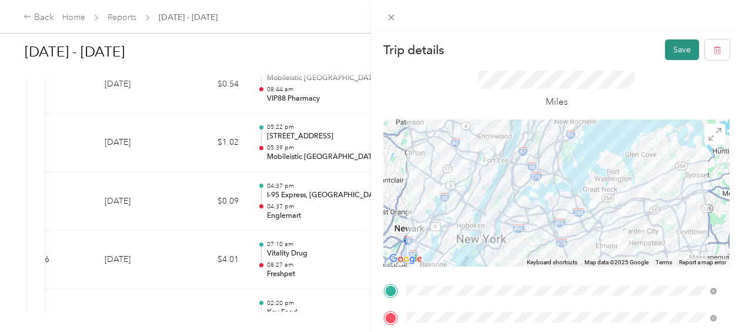
click at [671, 52] on button "Save" at bounding box center [682, 49] width 34 height 21
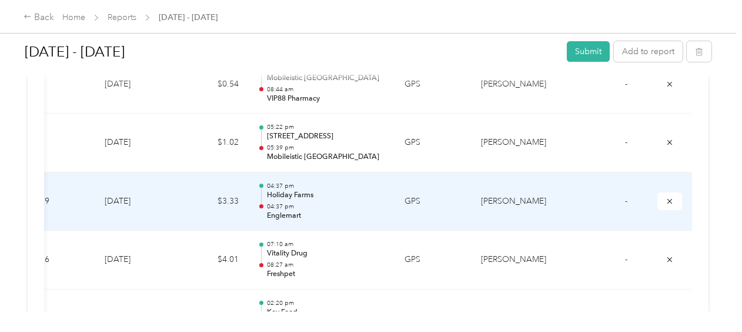
click at [290, 202] on p "04:37 pm" at bounding box center [326, 206] width 119 height 8
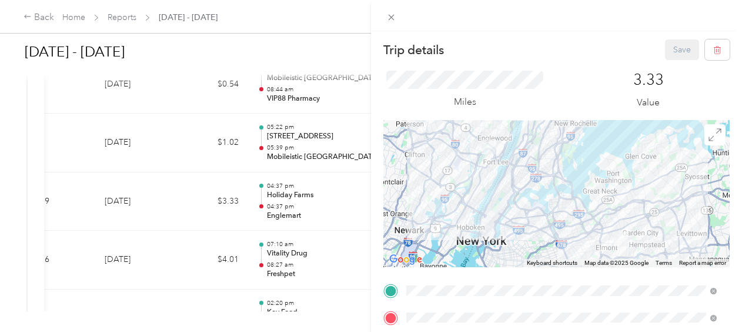
click at [215, 188] on div "Trip details Save This trip cannot be edited because it is either under review,…" at bounding box center [371, 166] width 742 height 332
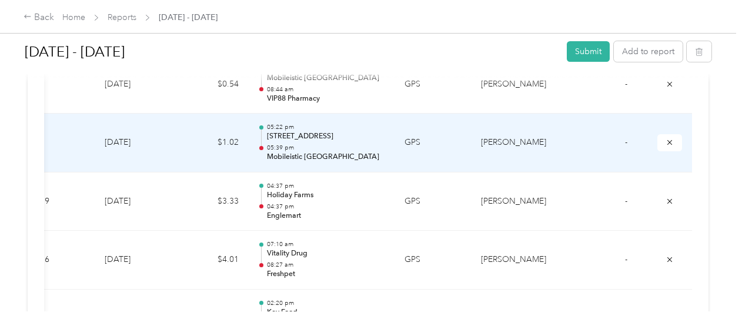
click at [303, 143] on p "05:39 pm" at bounding box center [326, 147] width 119 height 8
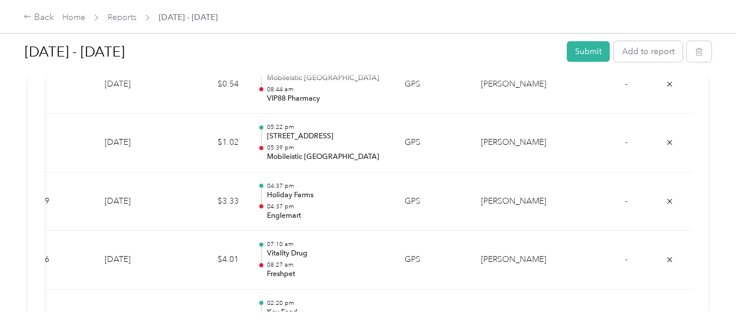
click at [303, 331] on div "Trip details Save This trip cannot be edited because it is either under review,…" at bounding box center [368, 332] width 736 height 0
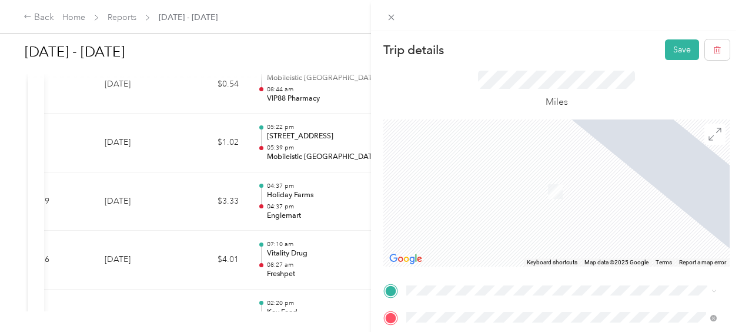
click at [503, 165] on span "[STREET_ADDRESS]" at bounding box center [465, 162] width 75 height 10
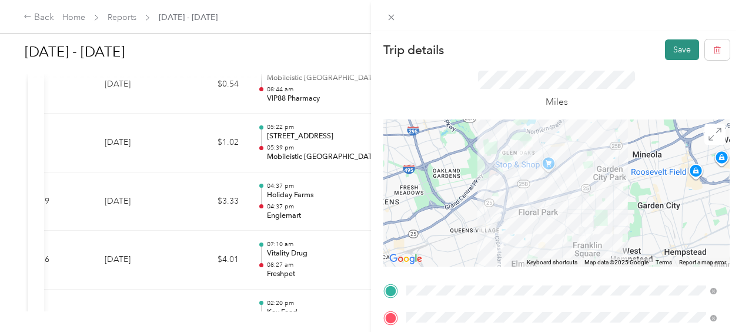
click at [669, 46] on button "Save" at bounding box center [682, 49] width 34 height 21
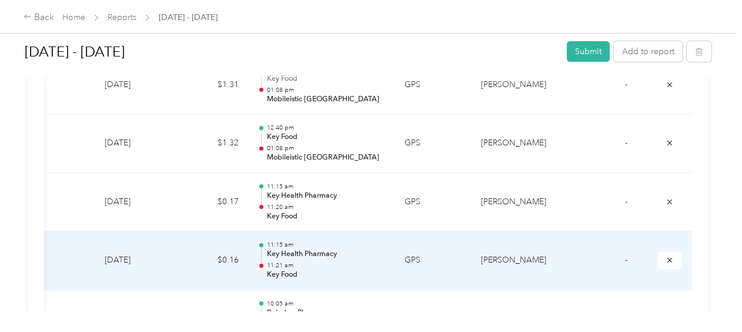
scroll to position [3548, 0]
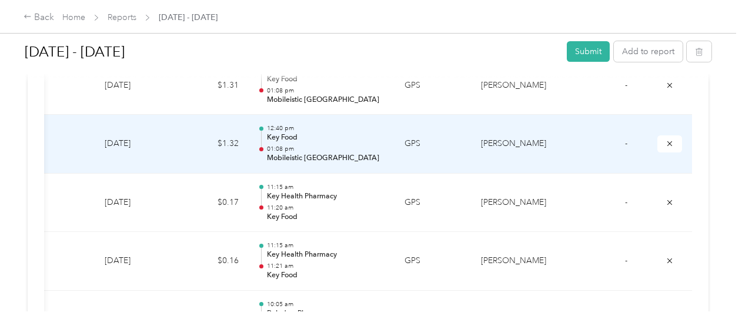
click at [300, 124] on p "12:40 pm" at bounding box center [326, 128] width 119 height 8
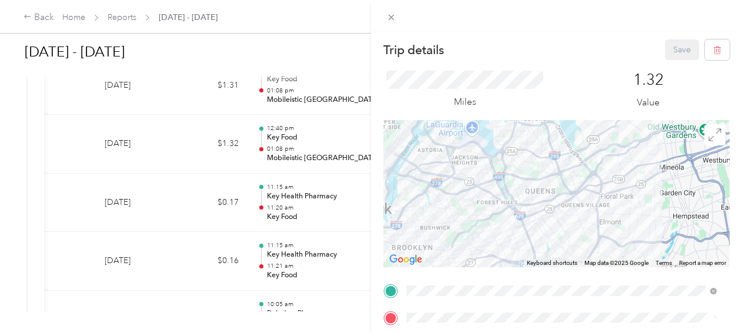
click at [300, 118] on div "Trip details Save This trip cannot be edited because it is either under review,…" at bounding box center [371, 166] width 742 height 332
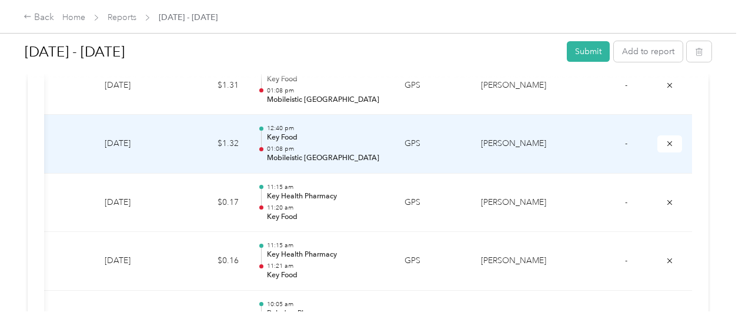
click at [295, 132] on p "Key Food" at bounding box center [326, 137] width 119 height 11
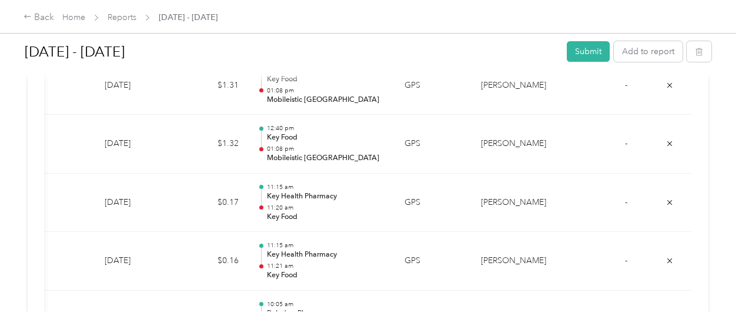
click at [295, 127] on div at bounding box center [371, 166] width 742 height 332
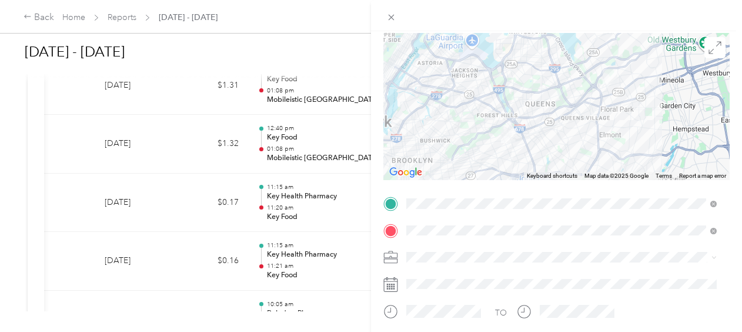
scroll to position [88, 0]
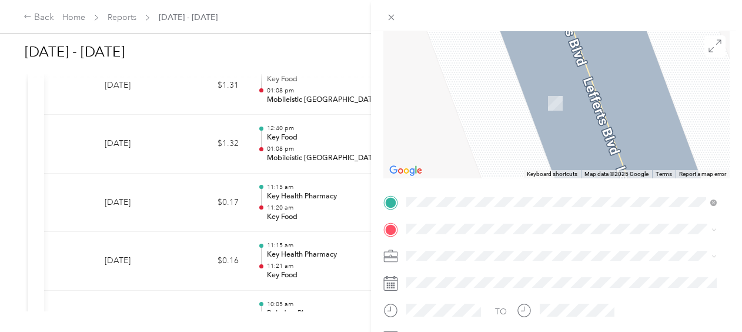
click at [530, 148] on div "TEAM Key Food [STREET_ADDRESS]" at bounding box center [561, 133] width 302 height 33
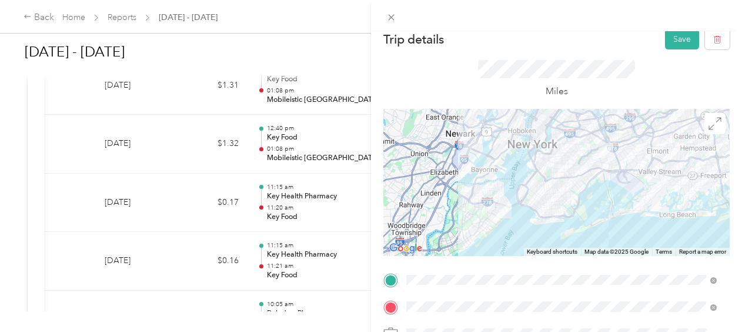
scroll to position [0, 0]
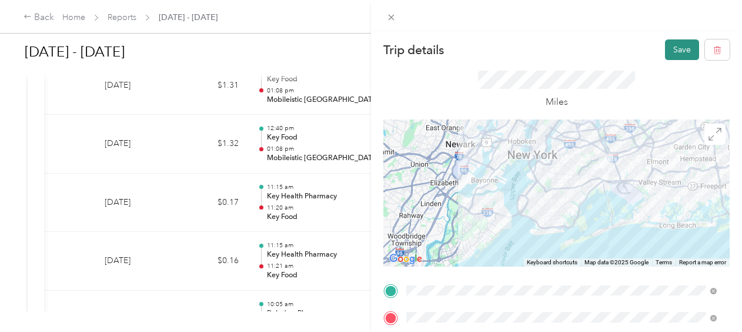
click at [672, 46] on button "Save" at bounding box center [682, 49] width 34 height 21
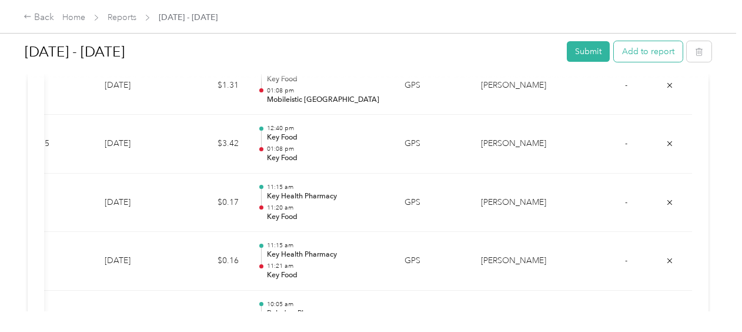
click at [630, 51] on button "Add to report" at bounding box center [648, 51] width 69 height 21
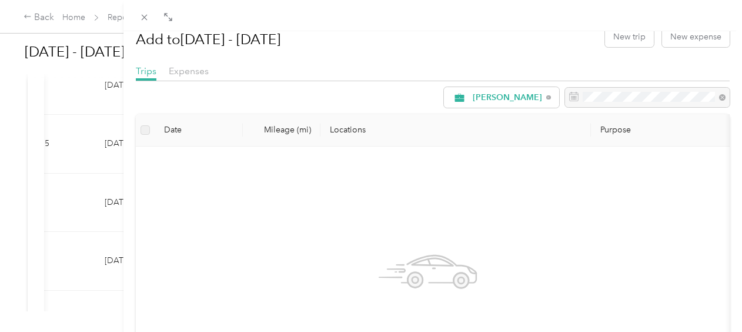
scroll to position [13, 0]
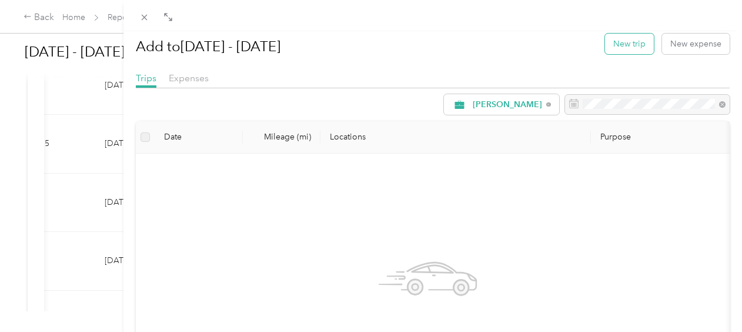
click at [622, 46] on button "New trip" at bounding box center [629, 44] width 49 height 21
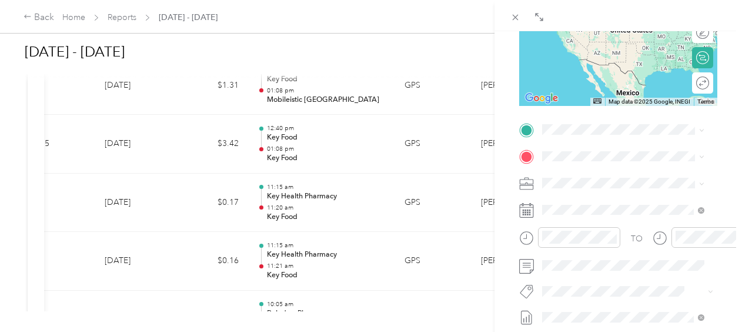
scroll to position [181, 0]
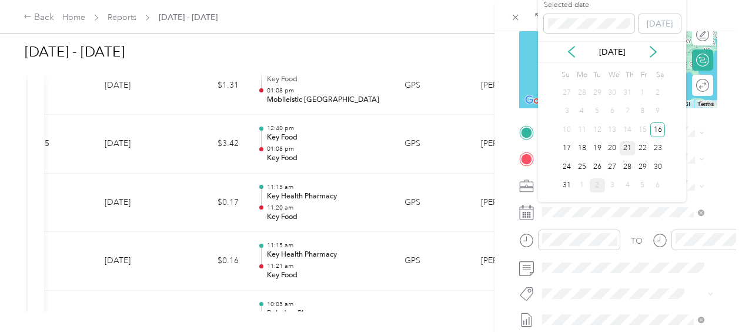
click at [627, 145] on div "21" at bounding box center [627, 148] width 15 height 15
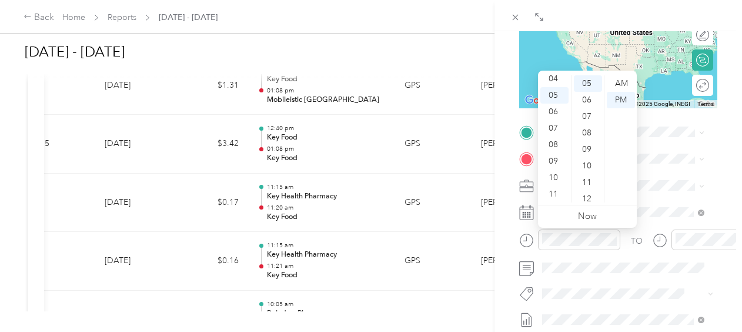
scroll to position [0, 0]
click at [552, 100] on div "01" at bounding box center [554, 100] width 28 height 16
click at [590, 165] on div "10" at bounding box center [588, 166] width 28 height 16
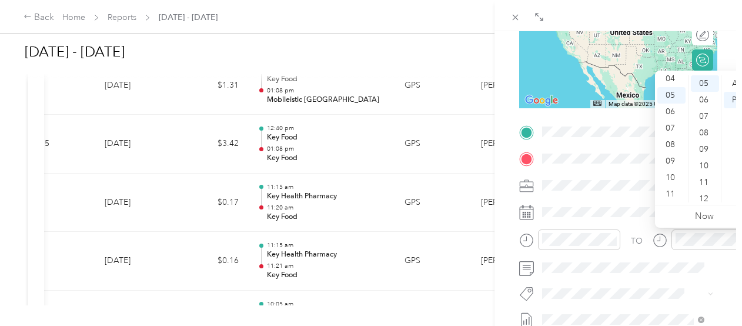
scroll to position [0, 0]
click at [668, 118] on div "02" at bounding box center [671, 116] width 28 height 16
click at [704, 192] on div "12" at bounding box center [705, 198] width 28 height 16
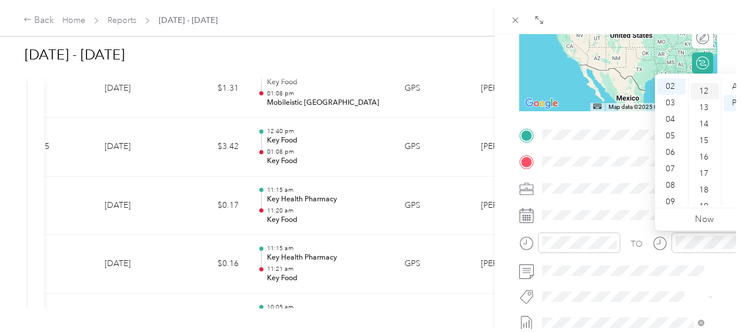
scroll to position [197, 0]
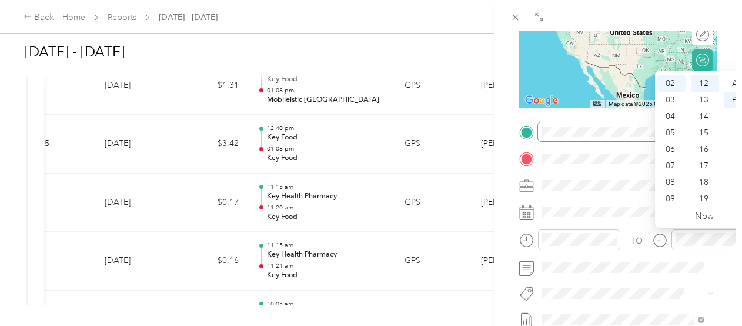
click at [562, 123] on span at bounding box center [627, 131] width 179 height 19
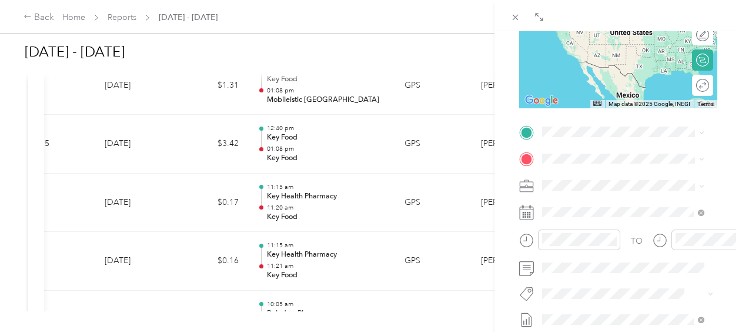
click at [631, 237] on div "TEAM Key Food [STREET_ADDRESS]" at bounding box center [603, 223] width 78 height 29
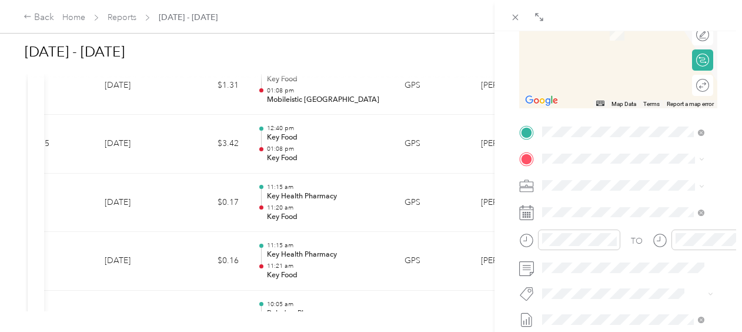
click at [611, 269] on div "TEAM Vivo Health Pharmacy [STREET_ADDRESS][PERSON_NAME]" at bounding box center [632, 277] width 136 height 41
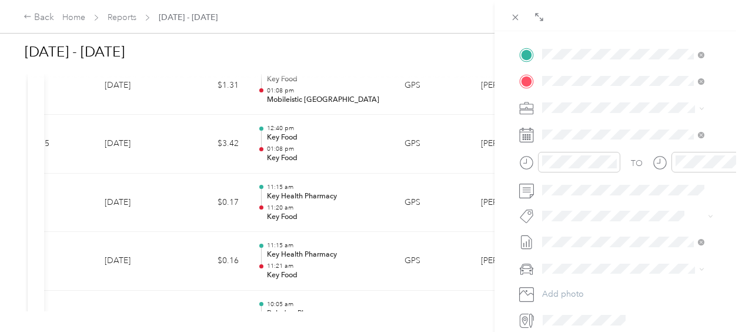
scroll to position [0, 0]
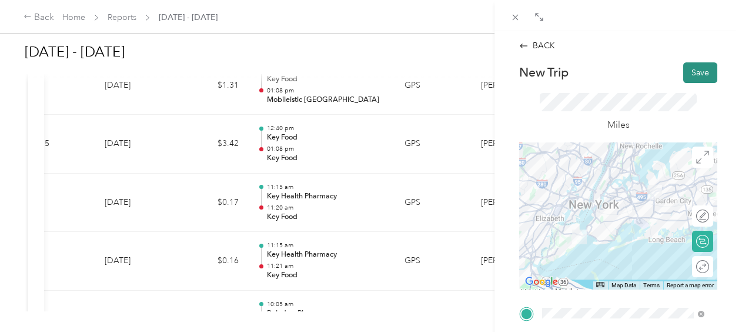
click at [692, 74] on button "Save" at bounding box center [700, 72] width 34 height 21
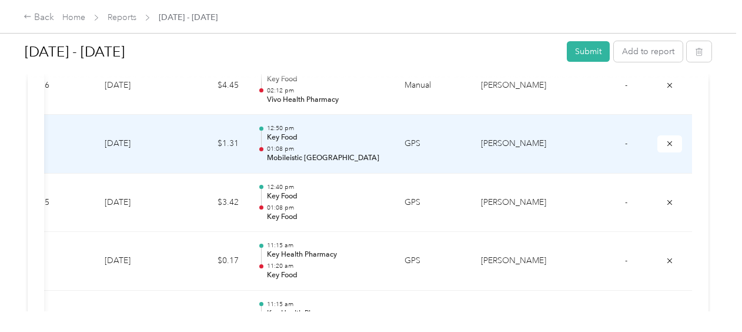
click at [277, 132] on p "Key Food" at bounding box center [326, 137] width 119 height 11
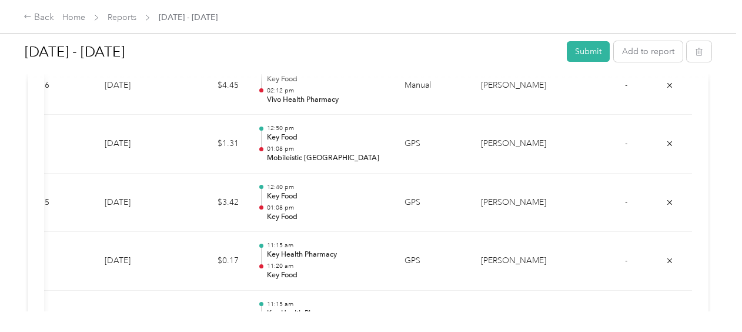
click at [277, 122] on div at bounding box center [371, 166] width 742 height 332
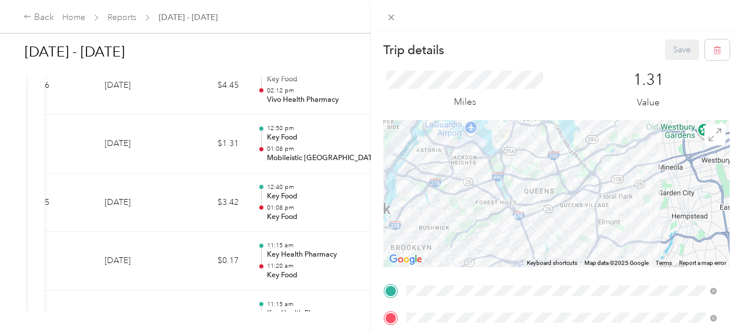
click at [306, 194] on div "Trip details Save This trip cannot be edited because it is either under review,…" at bounding box center [371, 166] width 742 height 332
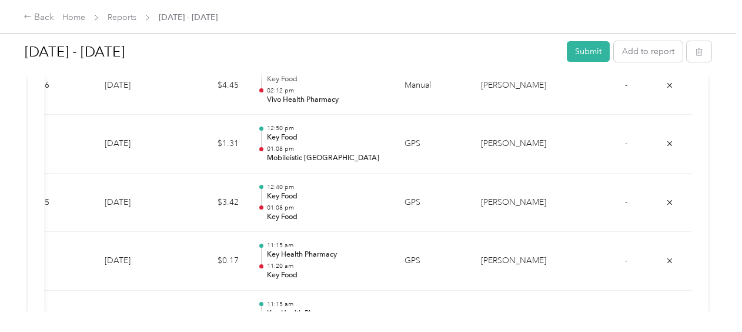
click at [306, 331] on div "Trip details Save This trip cannot be edited because it is either under review,…" at bounding box center [368, 332] width 736 height 0
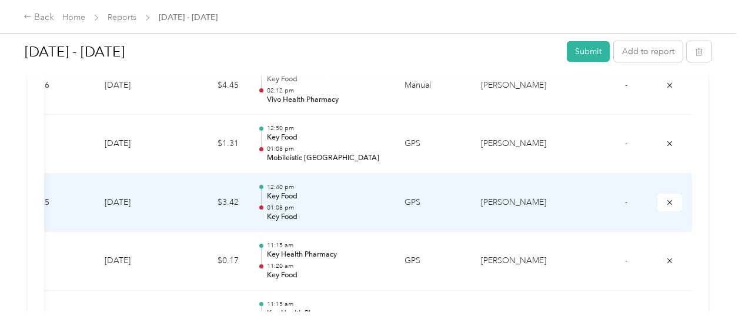
drag, startPoint x: 306, startPoint y: 194, endPoint x: 294, endPoint y: 190, distance: 12.8
click at [294, 190] on div "12:40 pm Key Food 01:08 pm Key Food" at bounding box center [326, 202] width 119 height 39
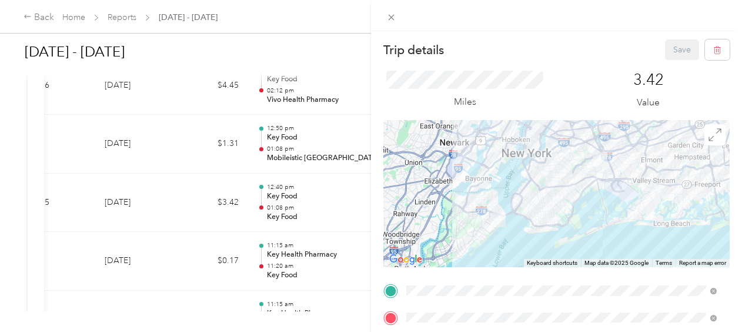
click at [295, 126] on div "Trip details Save This trip cannot be edited because it is either under review,…" at bounding box center [371, 166] width 742 height 332
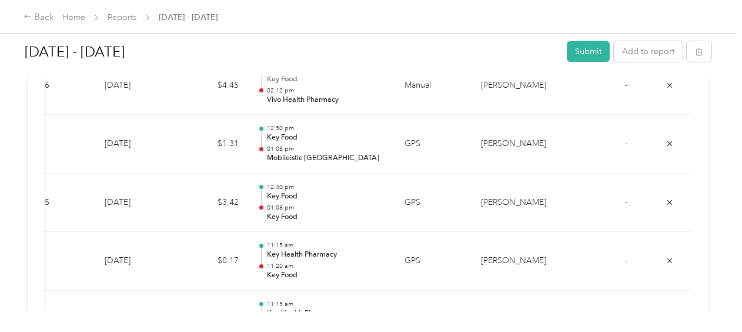
click at [295, 331] on div "Trip details Save This trip cannot be edited because it is either under review,…" at bounding box center [368, 332] width 736 height 0
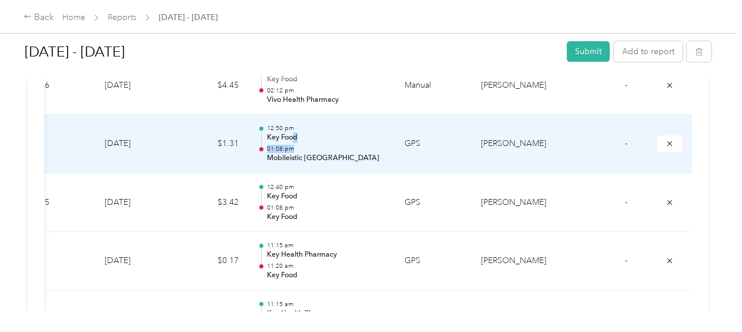
click at [292, 130] on div "12:50 pm Key Food 01:08 pm [GEOGRAPHIC_DATA]" at bounding box center [326, 143] width 119 height 39
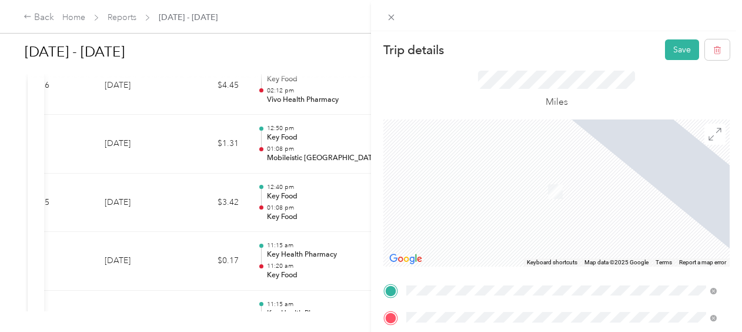
click at [503, 205] on span "[STREET_ADDRESS]" at bounding box center [465, 210] width 75 height 10
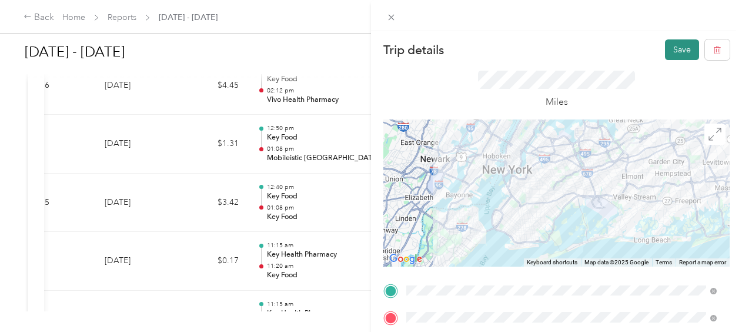
click at [672, 45] on button "Save" at bounding box center [682, 49] width 34 height 21
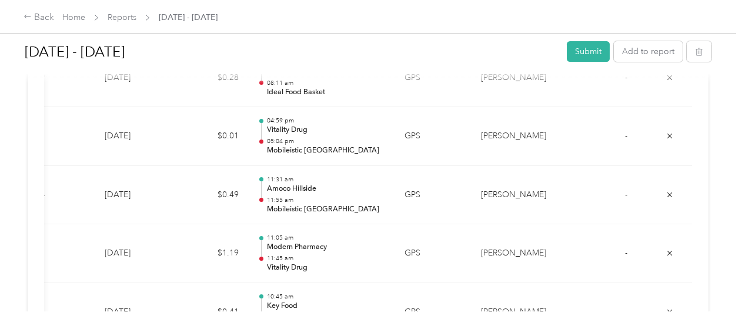
scroll to position [2967, 0]
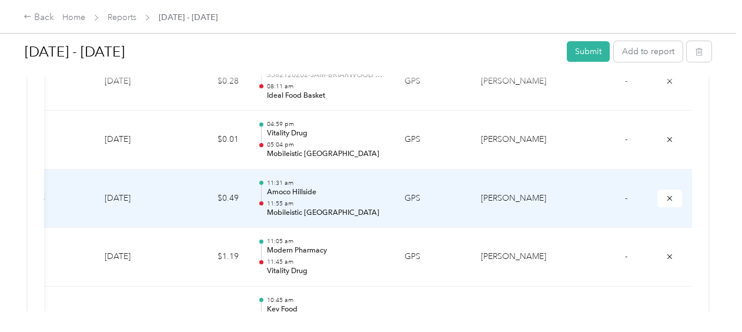
click at [296, 199] on p "11:55 am" at bounding box center [326, 203] width 119 height 8
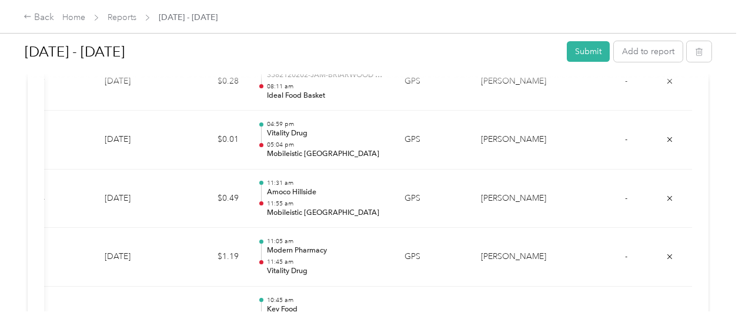
click at [296, 331] on div at bounding box center [368, 332] width 736 height 0
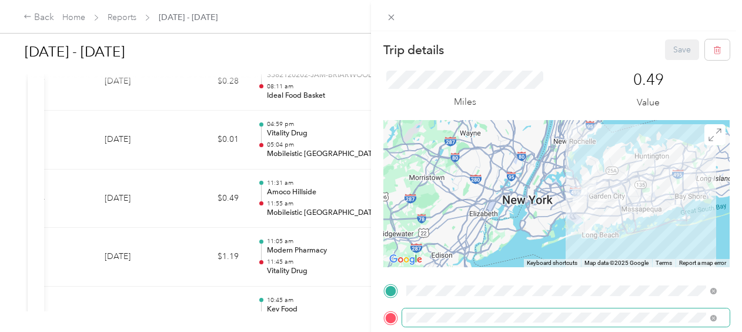
click at [544, 322] on span at bounding box center [565, 317] width 327 height 19
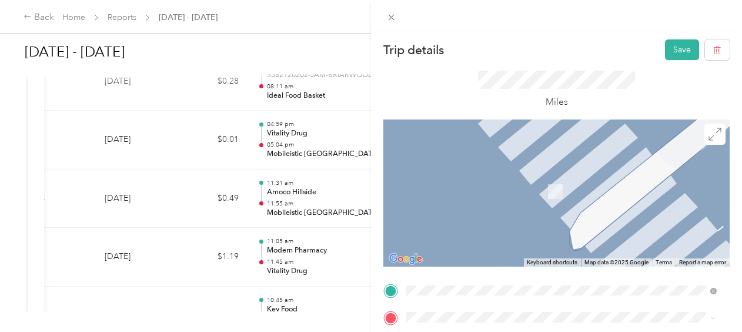
click at [562, 197] on li "TEAM Key Food Supermarket [STREET_ADDRESS]" at bounding box center [561, 186] width 319 height 41
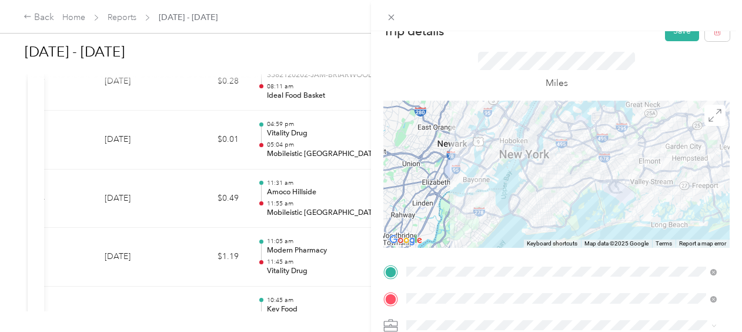
scroll to position [0, 0]
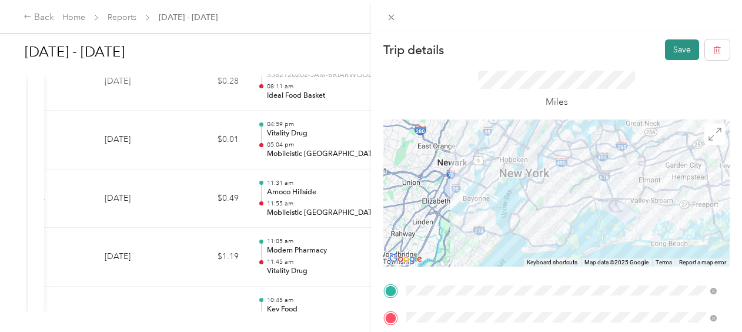
click at [668, 47] on button "Save" at bounding box center [682, 49] width 34 height 21
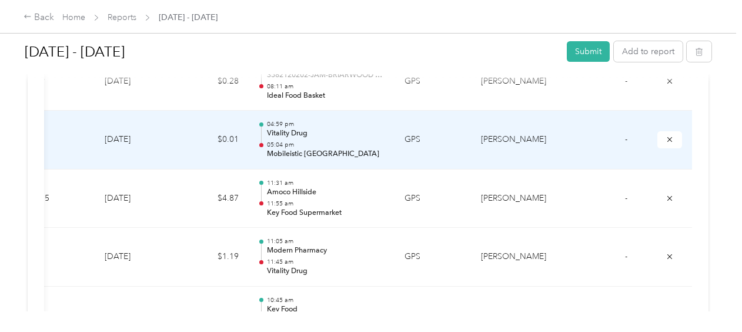
click at [295, 149] on p "Mobileistic [GEOGRAPHIC_DATA]" at bounding box center [326, 154] width 119 height 11
click at [295, 331] on div at bounding box center [368, 332] width 736 height 0
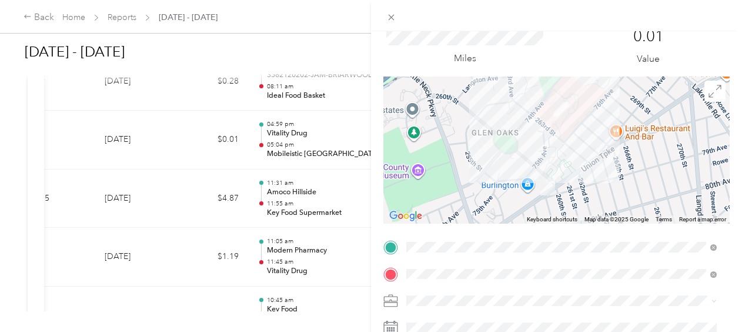
scroll to position [44, 0]
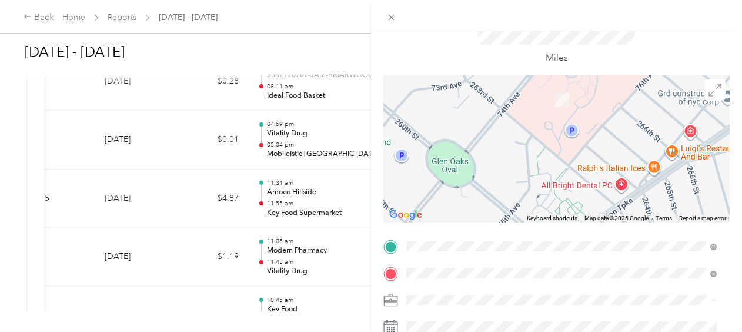
click at [503, 121] on span "[STREET_ADDRESS]" at bounding box center [465, 124] width 75 height 10
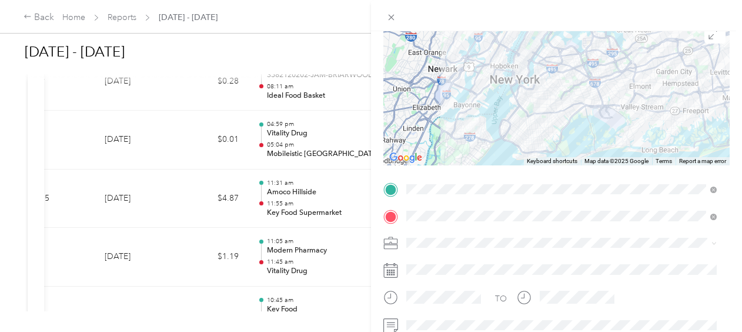
scroll to position [105, 0]
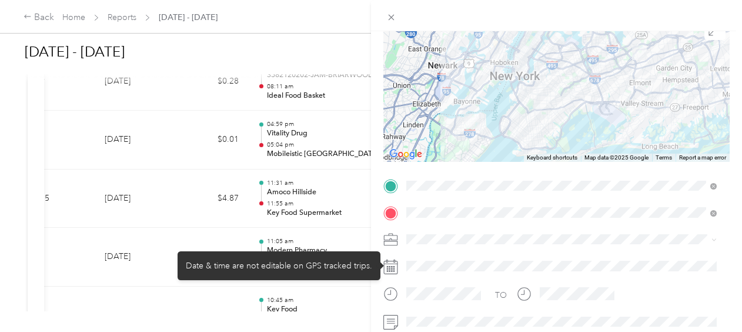
click at [434, 260] on div at bounding box center [565, 265] width 327 height 19
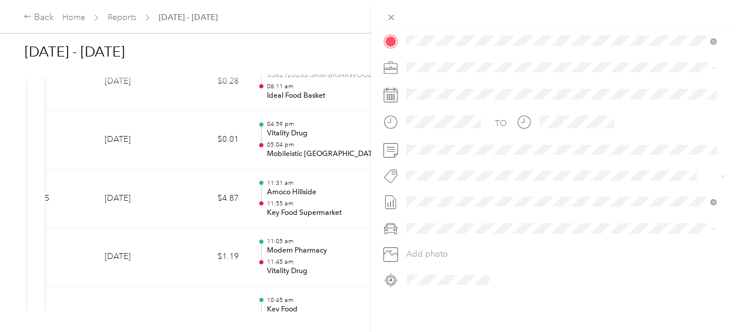
scroll to position [0, 0]
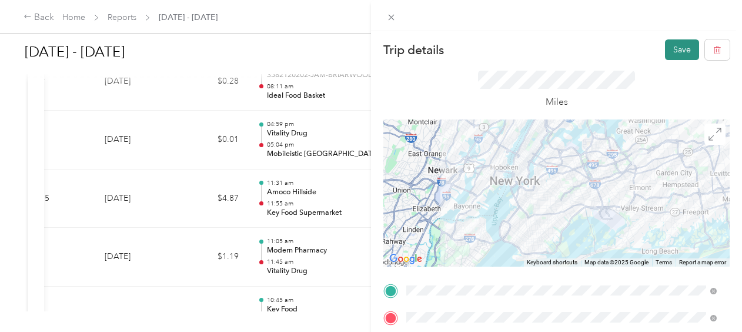
click at [665, 43] on button "Save" at bounding box center [682, 49] width 34 height 21
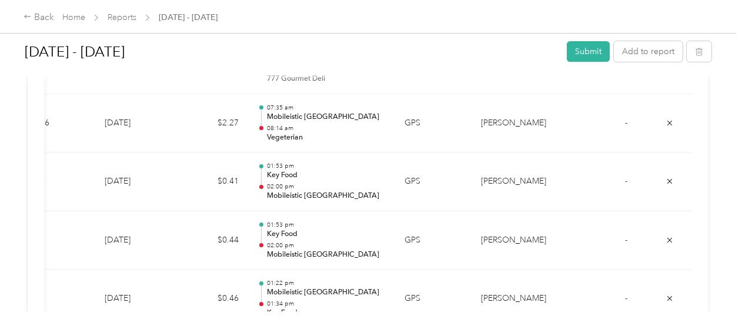
scroll to position [2114, 0]
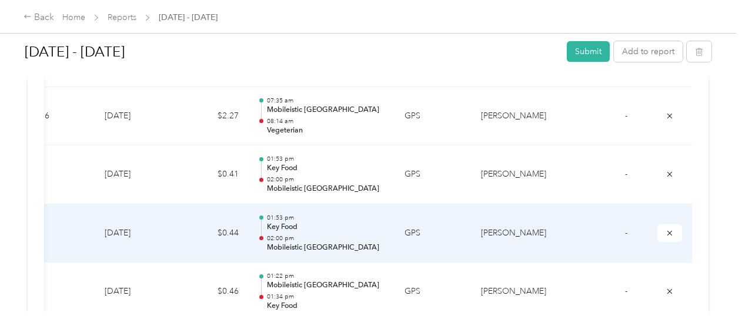
click at [303, 242] on p "Mobileistic [GEOGRAPHIC_DATA]" at bounding box center [326, 247] width 119 height 11
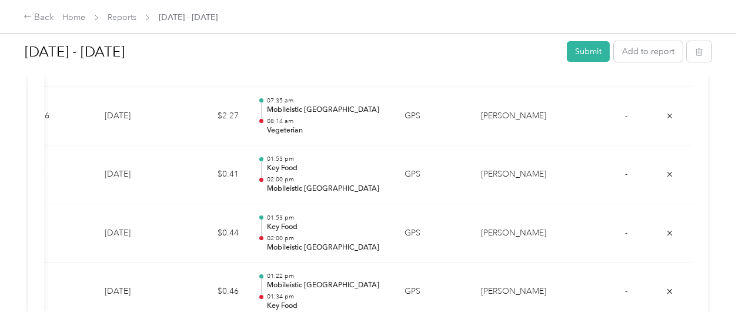
click at [303, 235] on div at bounding box center [371, 166] width 742 height 332
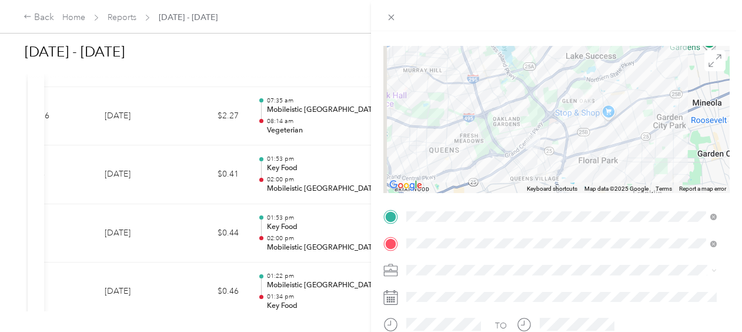
scroll to position [76, 0]
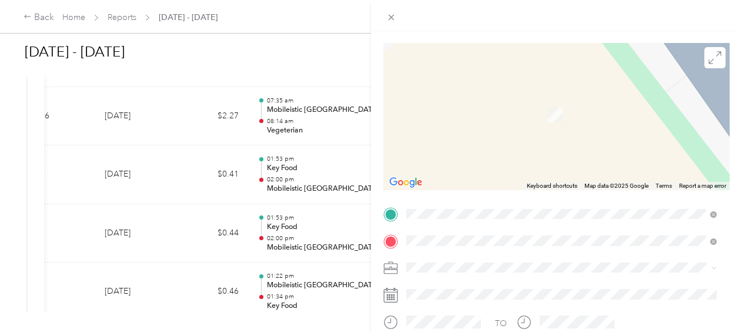
click at [569, 119] on div "TEAM Key Food [STREET_ADDRESS]" at bounding box center [561, 110] width 302 height 33
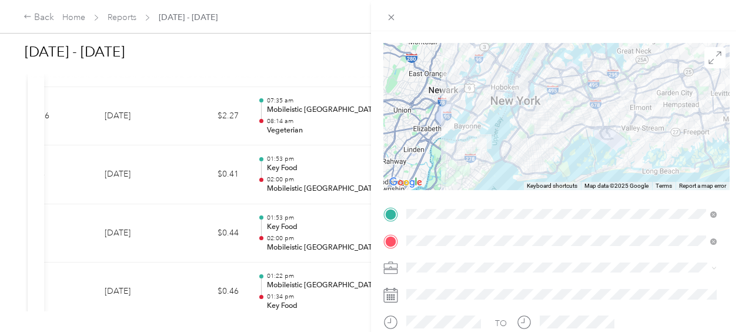
drag, startPoint x: 730, startPoint y: 199, endPoint x: 736, endPoint y: 212, distance: 14.2
click at [736, 212] on div "Trip details Save This trip cannot be edited because it is either under review,…" at bounding box center [556, 197] width 371 height 332
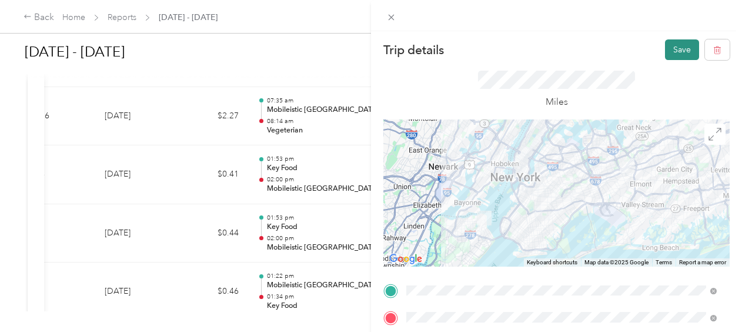
click at [665, 51] on button "Save" at bounding box center [682, 49] width 34 height 21
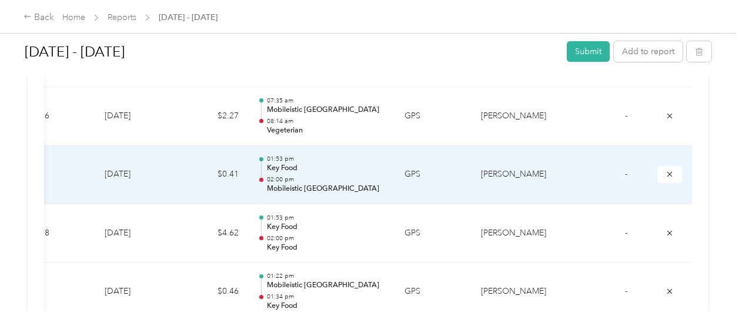
click at [286, 183] on p "Mobileistic [GEOGRAPHIC_DATA]" at bounding box center [326, 188] width 119 height 11
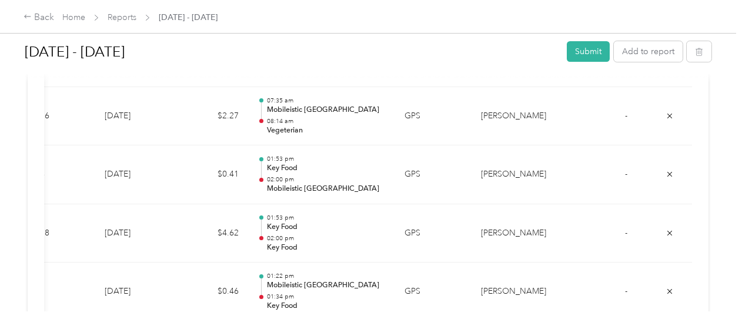
click at [286, 176] on div at bounding box center [371, 166] width 742 height 332
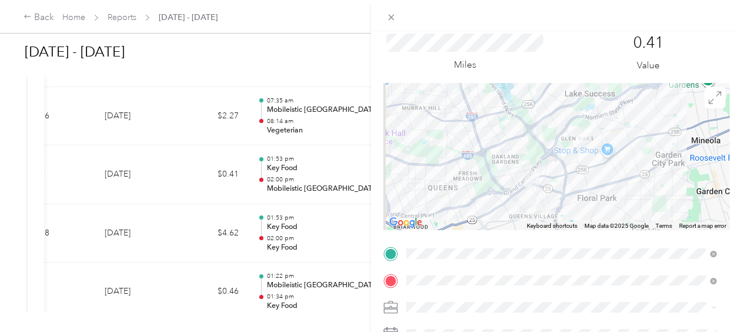
scroll to position [39, 0]
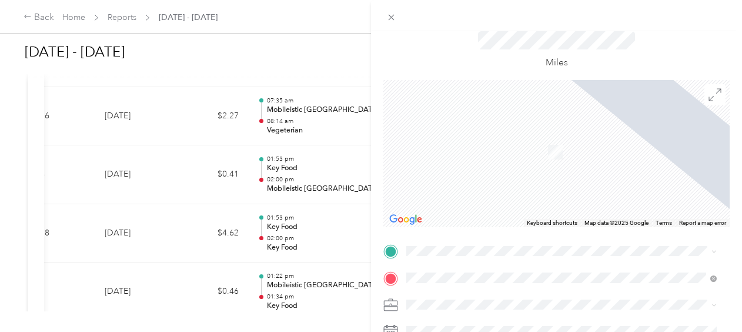
click at [503, 123] on span "[STREET_ADDRESS]" at bounding box center [465, 128] width 75 height 10
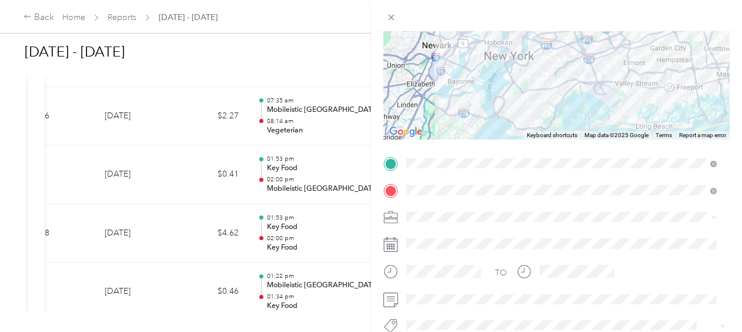
scroll to position [0, 0]
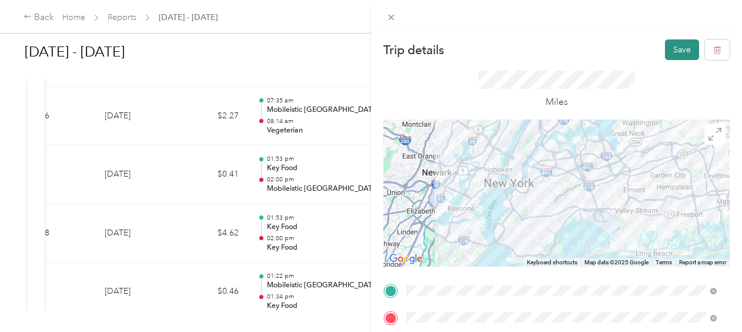
click at [671, 48] on button "Save" at bounding box center [682, 49] width 34 height 21
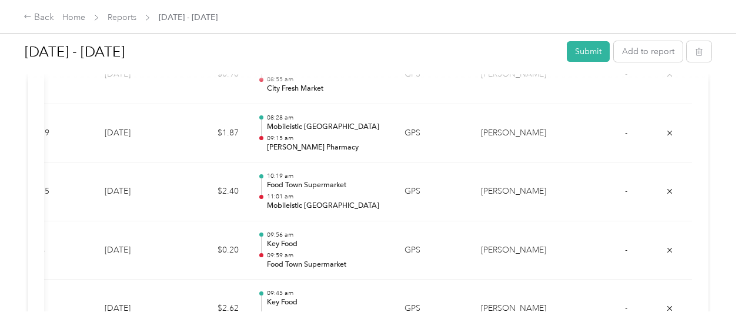
scroll to position [1753, 0]
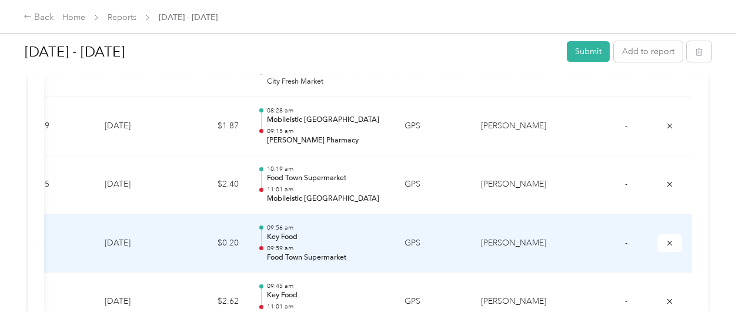
click at [307, 244] on p "09:59 am" at bounding box center [326, 248] width 119 height 8
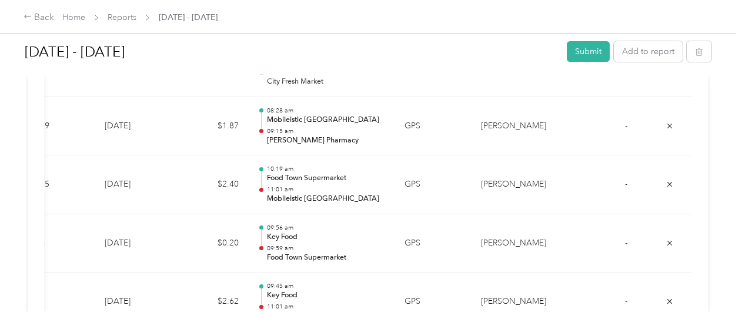
click at [307, 237] on div at bounding box center [371, 166] width 742 height 332
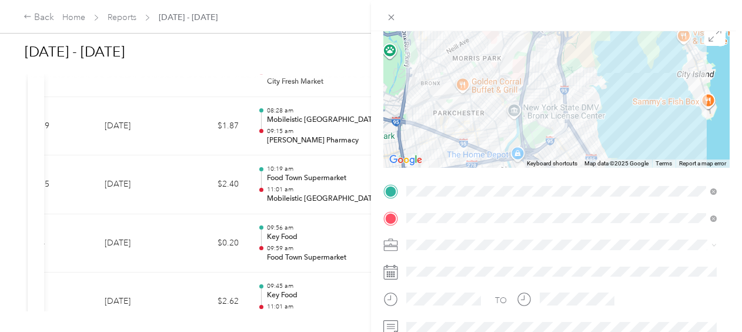
scroll to position [101, 0]
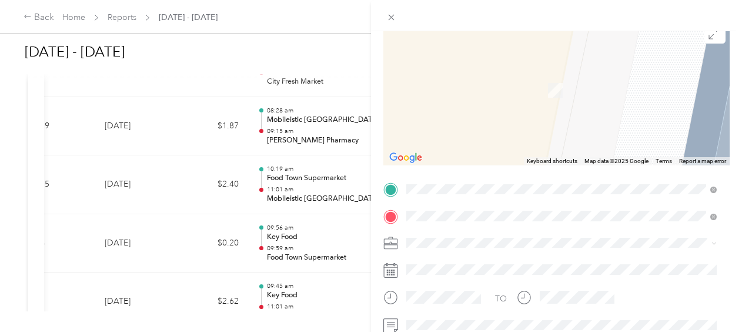
click at [601, 95] on div "TEAM Key Food [STREET_ADDRESS]" at bounding box center [561, 85] width 302 height 33
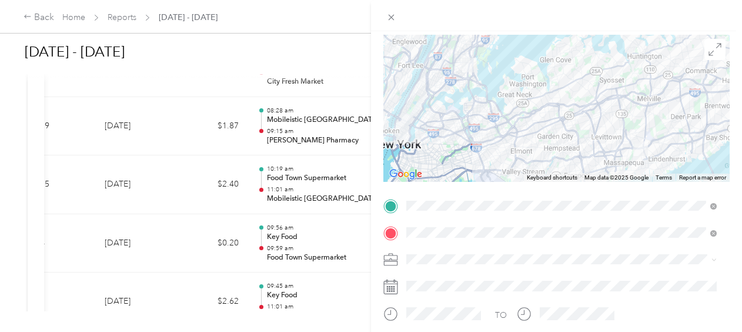
scroll to position [0, 0]
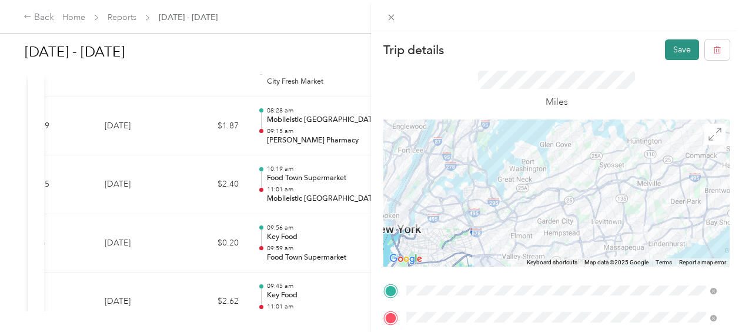
click at [669, 49] on button "Save" at bounding box center [682, 49] width 34 height 21
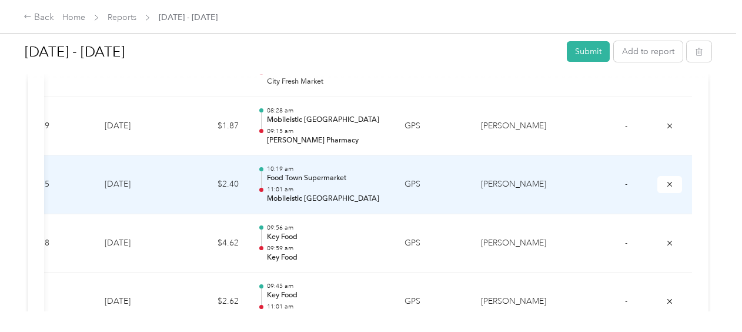
click at [327, 185] on p "11:01 am" at bounding box center [326, 189] width 119 height 8
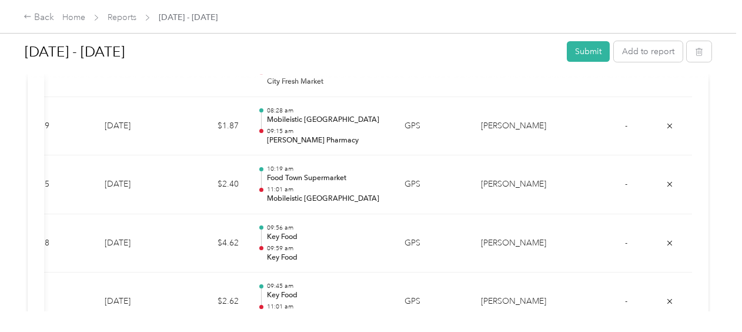
click at [327, 331] on div at bounding box center [368, 332] width 736 height 0
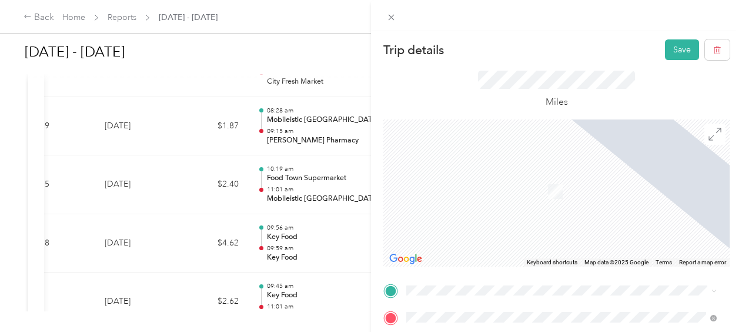
click at [506, 157] on div "TEAM Key Food [STREET_ADDRESS]" at bounding box center [467, 153] width 78 height 29
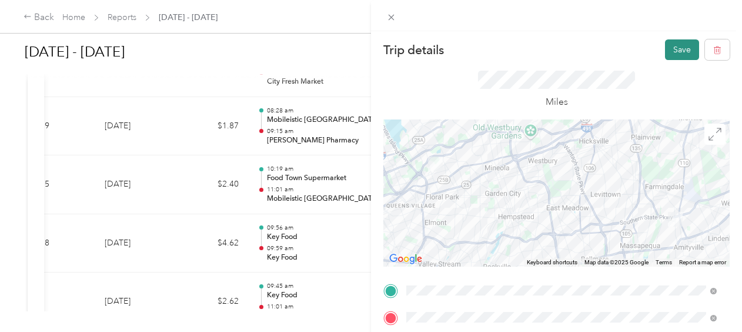
click at [670, 47] on button "Save" at bounding box center [682, 49] width 34 height 21
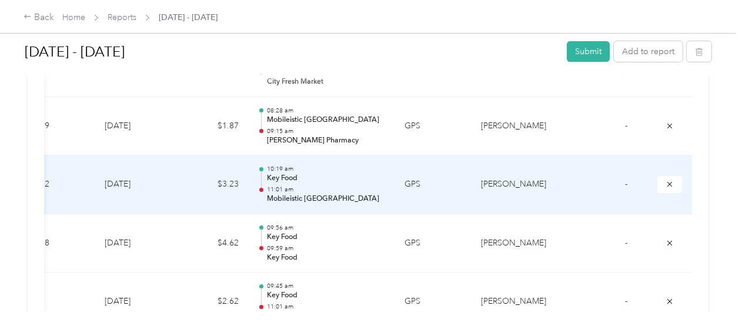
click at [299, 185] on p "11:01 am" at bounding box center [326, 189] width 119 height 8
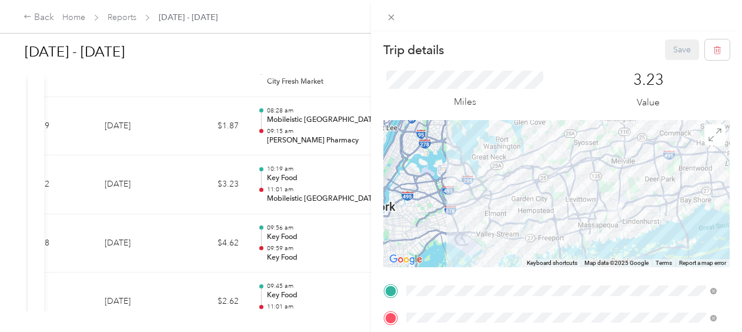
click at [234, 66] on div "Trip details Save This trip cannot be edited because it is either under review,…" at bounding box center [371, 166] width 742 height 332
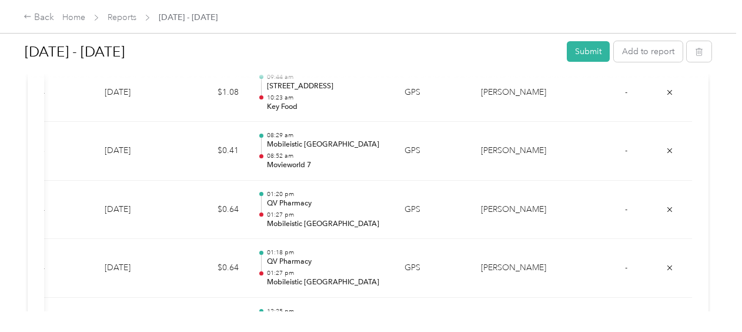
scroll to position [690, 0]
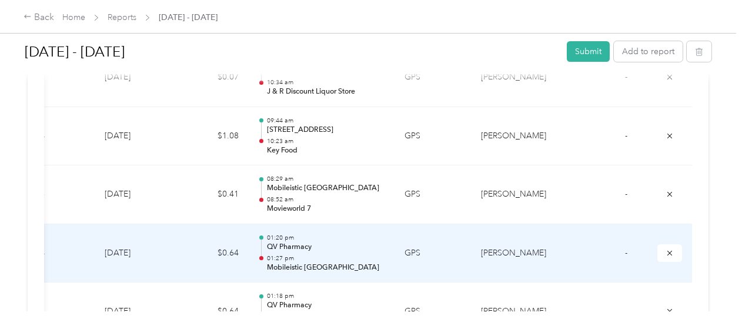
click at [331, 254] on p "01:27 pm" at bounding box center [326, 258] width 119 height 8
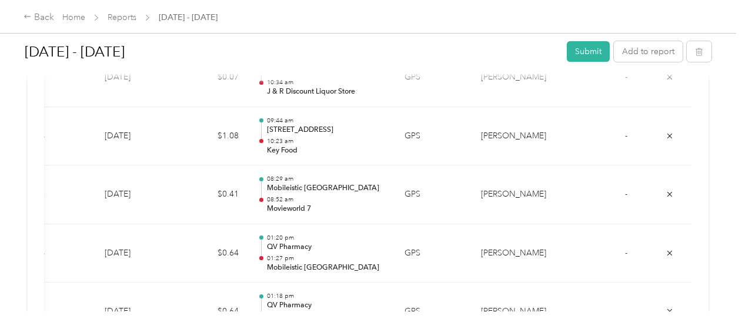
click at [331, 331] on div at bounding box center [368, 332] width 736 height 0
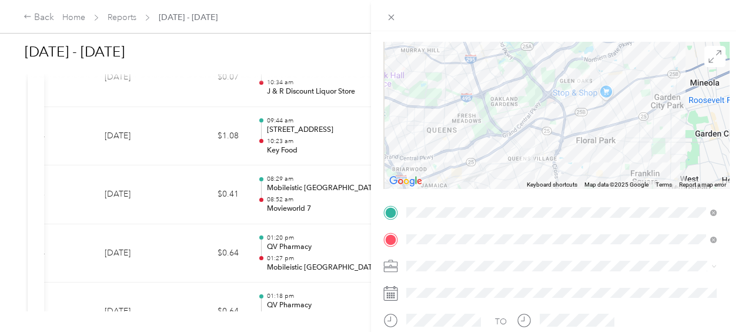
scroll to position [78, 0]
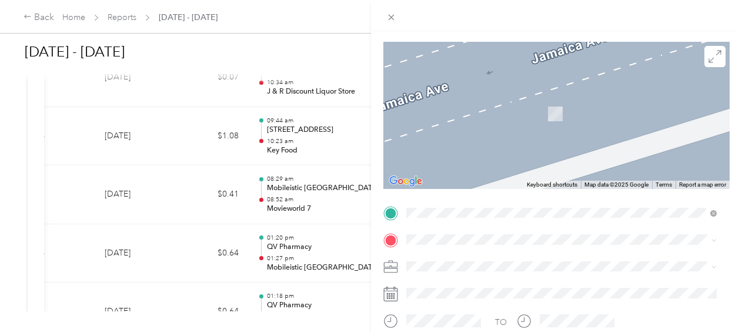
click at [537, 193] on div "TEAM Met Foodmarkets [STREET_ADDRESS]" at bounding box center [482, 185] width 109 height 29
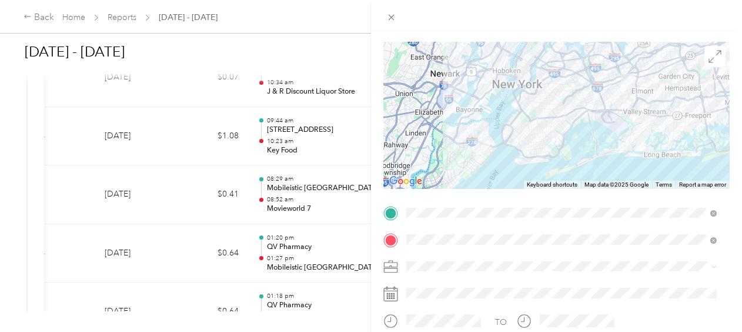
scroll to position [0, 0]
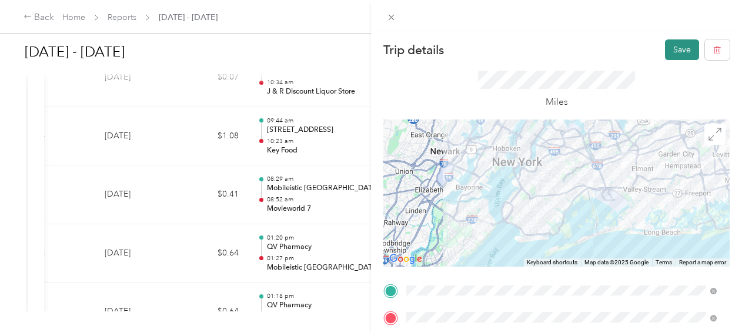
click at [668, 43] on button "Save" at bounding box center [682, 49] width 34 height 21
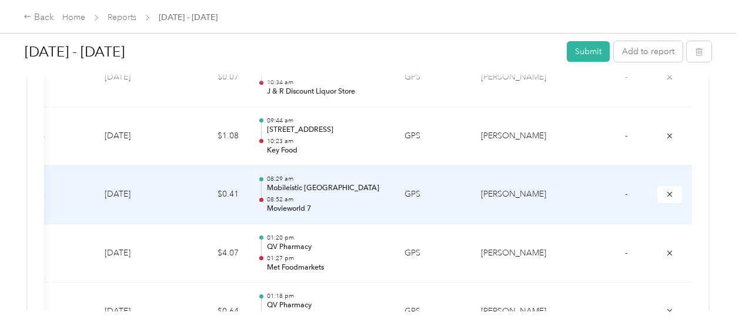
click at [313, 199] on p "08:52 am" at bounding box center [326, 199] width 119 height 8
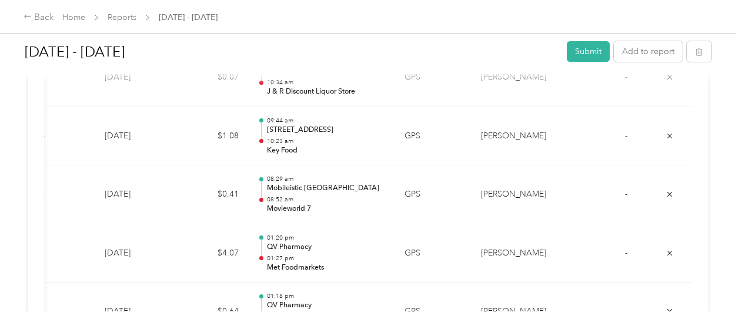
click at [313, 331] on div at bounding box center [368, 332] width 736 height 0
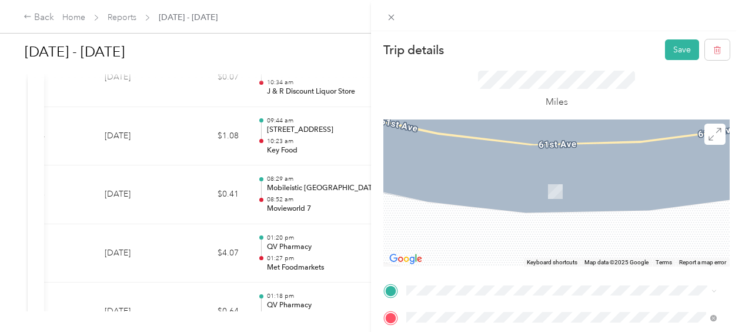
click at [537, 161] on div "TEAM Met Foodmarkets [STREET_ADDRESS]" at bounding box center [482, 156] width 109 height 29
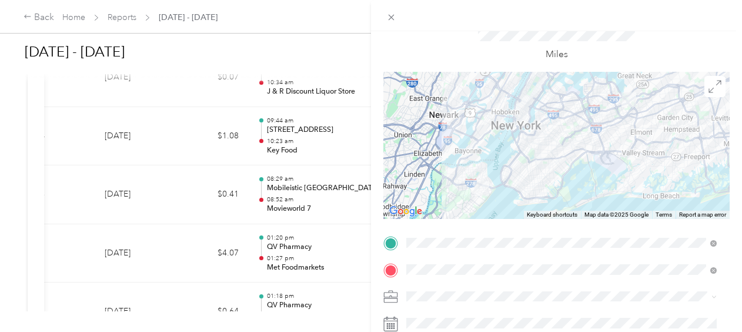
scroll to position [49, 0]
click at [342, 300] on div "Trip details Save This trip cannot be edited because it is either under review,…" at bounding box center [371, 166] width 742 height 332
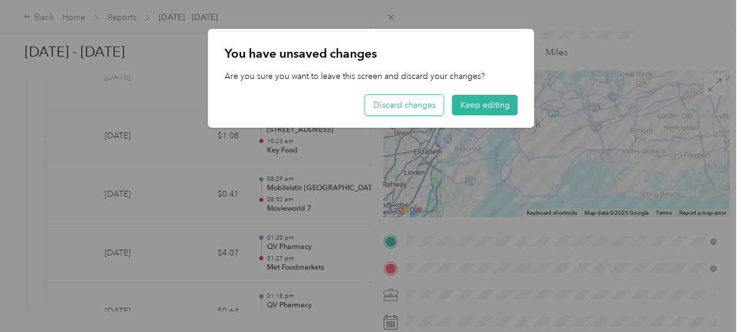
click at [415, 105] on button "Discard changes" at bounding box center [404, 105] width 79 height 21
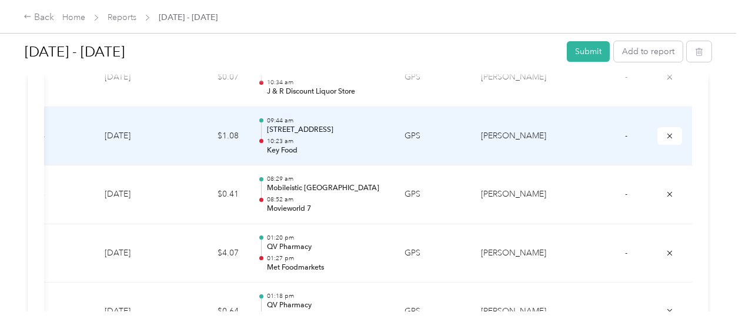
click at [404, 151] on td "GPS" at bounding box center [433, 136] width 76 height 59
click at [404, 331] on div at bounding box center [368, 332] width 736 height 0
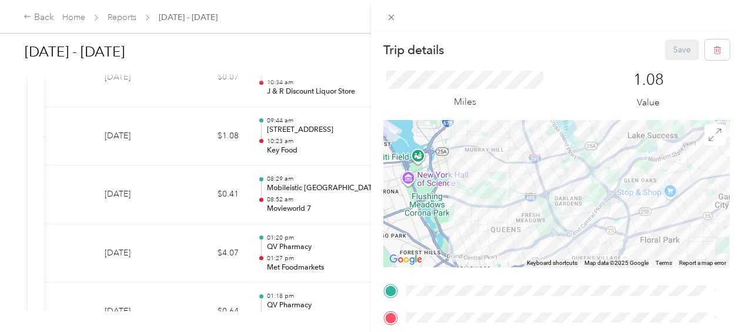
click at [344, 196] on div "Trip details Save This trip cannot be edited because it is either under review,…" at bounding box center [371, 166] width 742 height 332
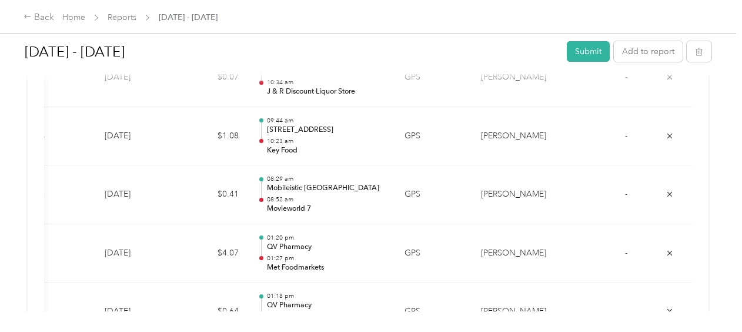
click at [344, 331] on div "Trip details Save This trip cannot be edited because it is either under review,…" at bounding box center [368, 332] width 736 height 0
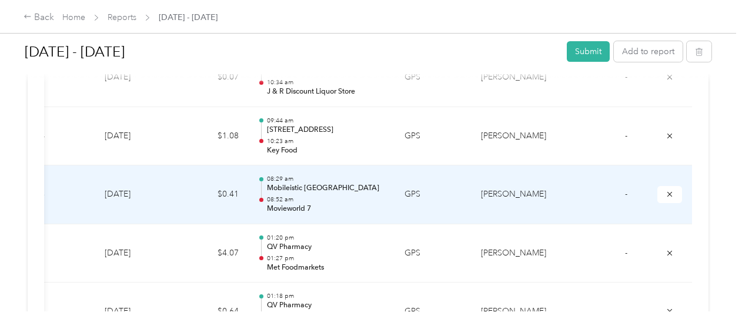
click at [344, 196] on p "08:52 am" at bounding box center [326, 199] width 119 height 8
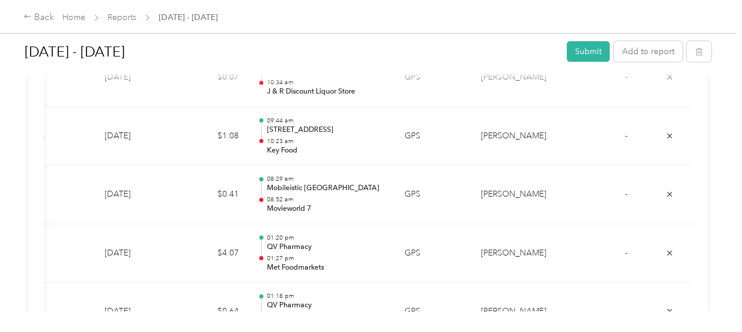
click at [344, 196] on div at bounding box center [371, 166] width 742 height 332
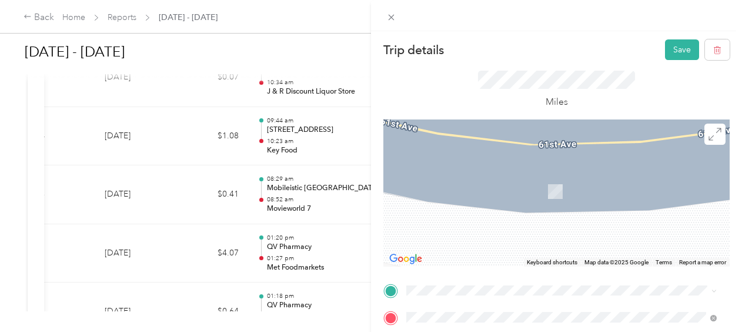
click at [537, 168] on div "TEAM Met Foodmarkets [STREET_ADDRESS]" at bounding box center [482, 153] width 109 height 29
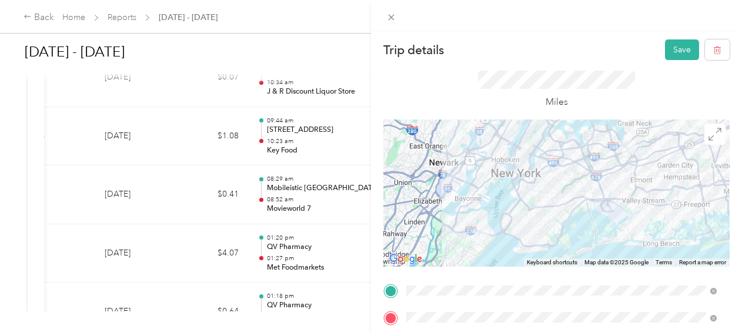
click at [503, 276] on span "[STREET_ADDRESS]" at bounding box center [465, 272] width 75 height 10
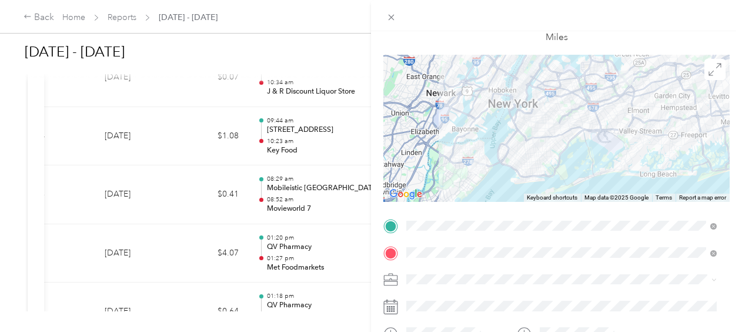
scroll to position [0, 0]
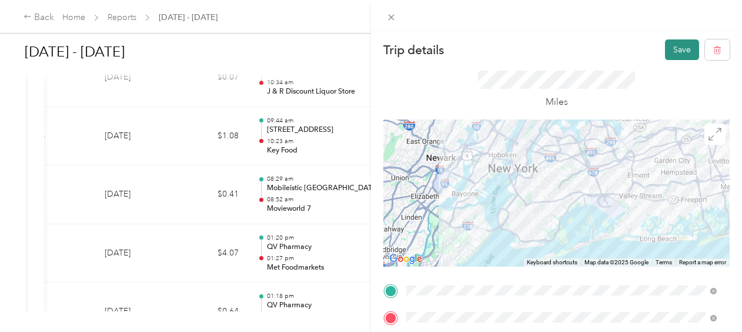
click at [665, 40] on button "Save" at bounding box center [682, 49] width 34 height 21
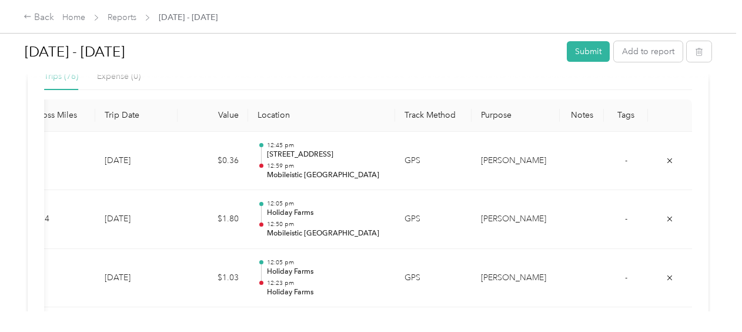
scroll to position [322, 0]
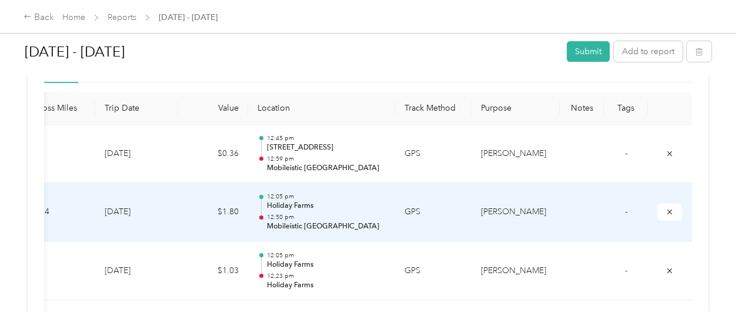
click at [299, 213] on p "12:50 pm" at bounding box center [326, 217] width 119 height 8
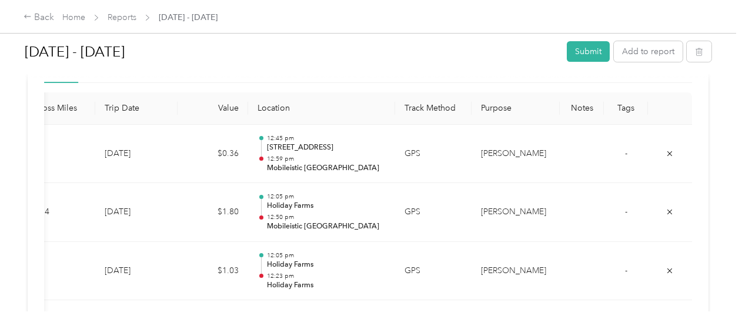
click at [299, 212] on div at bounding box center [371, 166] width 742 height 332
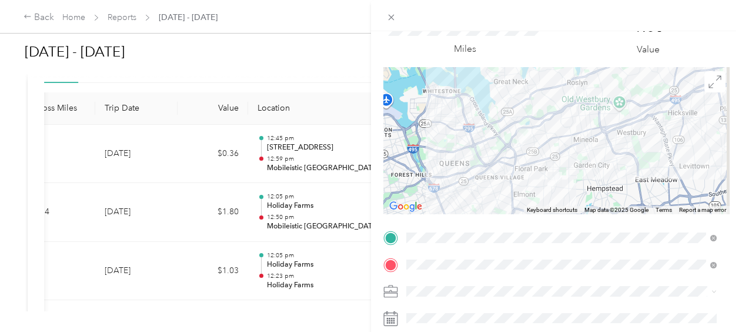
scroll to position [63, 0]
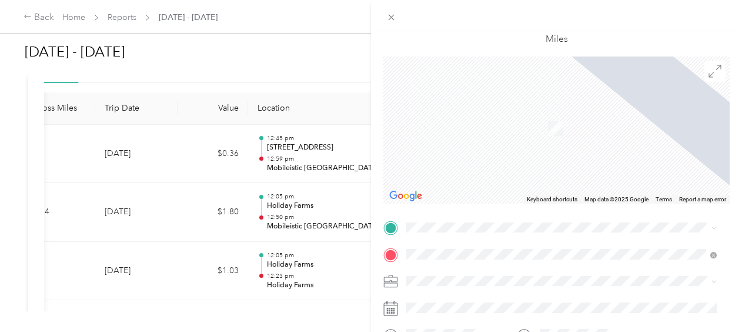
click at [537, 99] on div "TEAM Met Foodmarkets [STREET_ADDRESS]" at bounding box center [482, 90] width 109 height 29
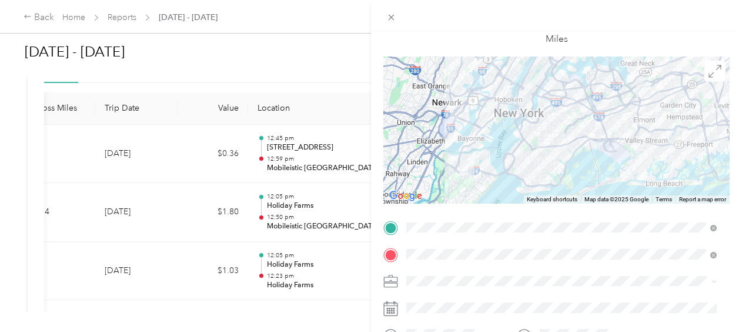
click at [302, 273] on div "Trip details Save This trip cannot be edited because it is either under review,…" at bounding box center [371, 166] width 742 height 332
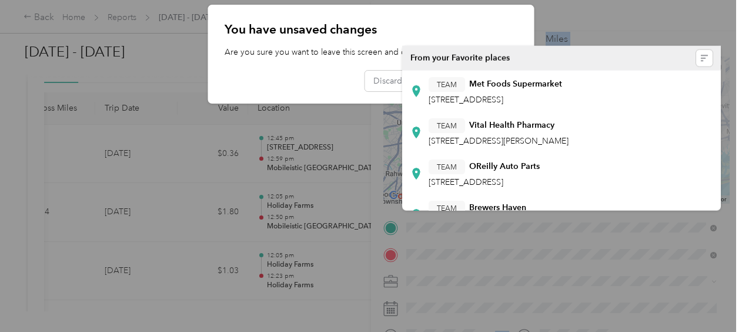
click at [302, 273] on div at bounding box center [371, 166] width 742 height 332
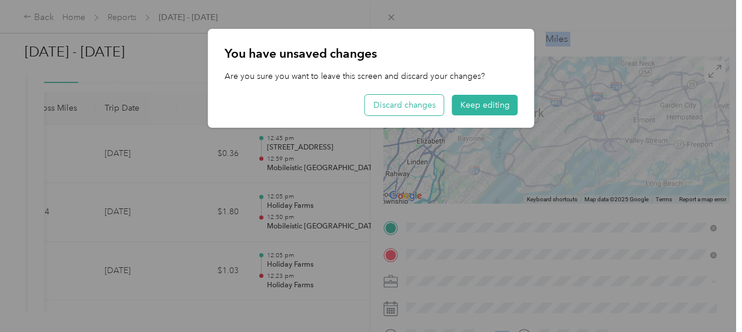
click at [430, 111] on button "Discard changes" at bounding box center [404, 105] width 79 height 21
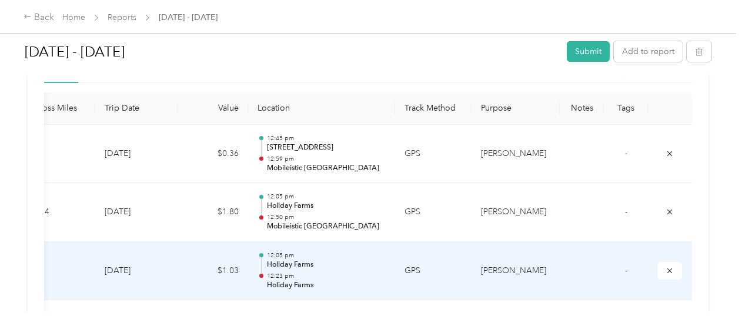
click at [297, 272] on p "12:23 pm" at bounding box center [326, 276] width 119 height 8
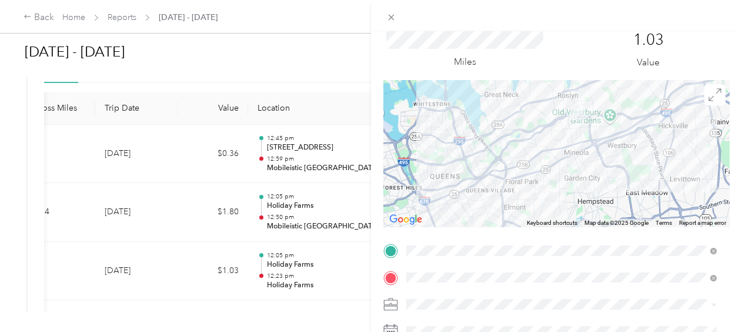
scroll to position [44, 0]
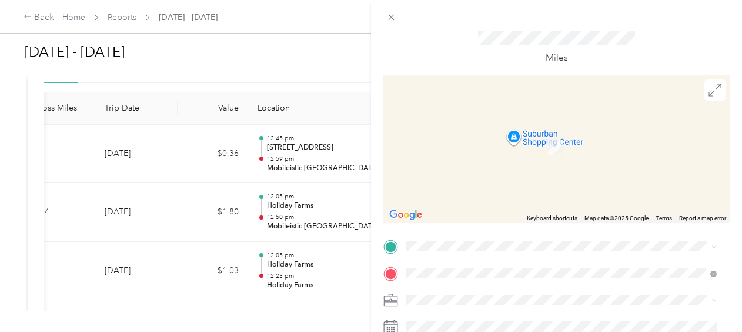
click at [562, 152] on div "TEAM Met Foods Supermarket [STREET_ADDRESS]" at bounding box center [494, 152] width 133 height 29
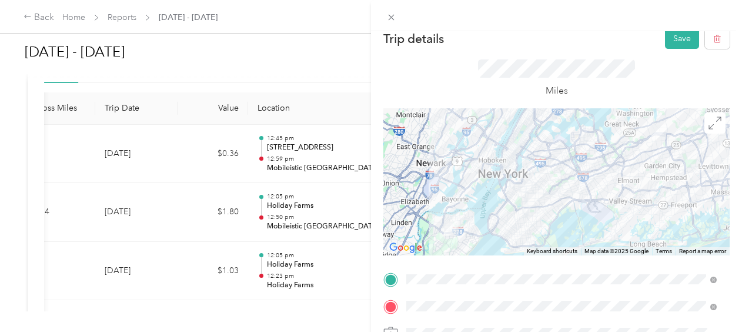
scroll to position [0, 0]
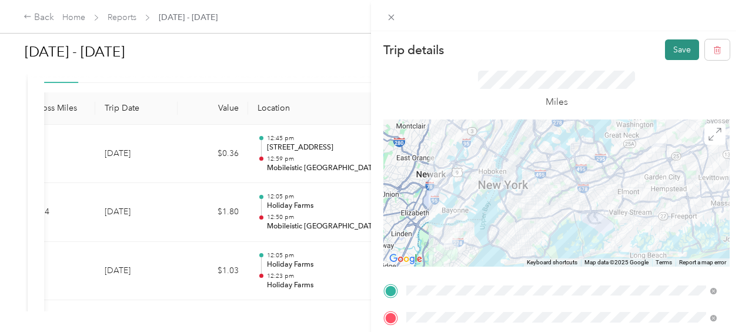
click at [673, 48] on button "Save" at bounding box center [682, 49] width 34 height 21
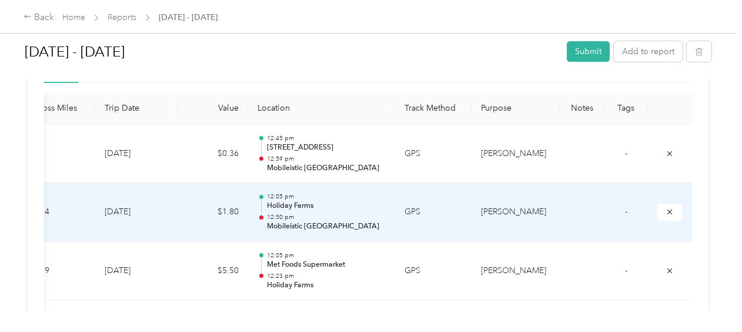
click at [293, 223] on p "Mobileistic [GEOGRAPHIC_DATA]" at bounding box center [326, 226] width 119 height 11
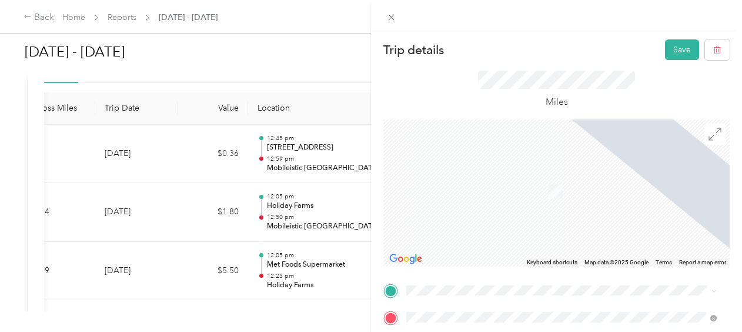
click at [555, 210] on div "TEAM Met Foods Supermarket [STREET_ADDRESS]" at bounding box center [561, 196] width 302 height 33
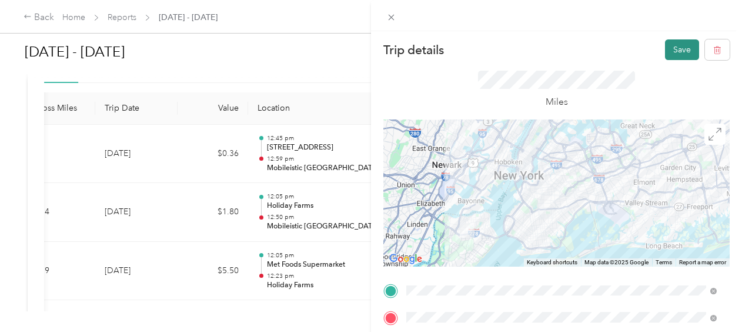
click at [669, 54] on button "Save" at bounding box center [682, 49] width 34 height 21
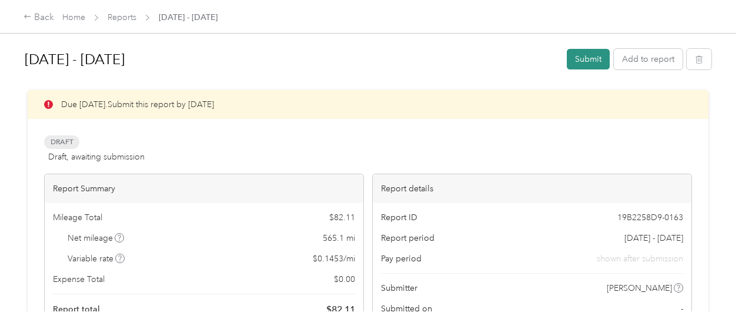
click at [583, 65] on button "Submit" at bounding box center [588, 59] width 43 height 21
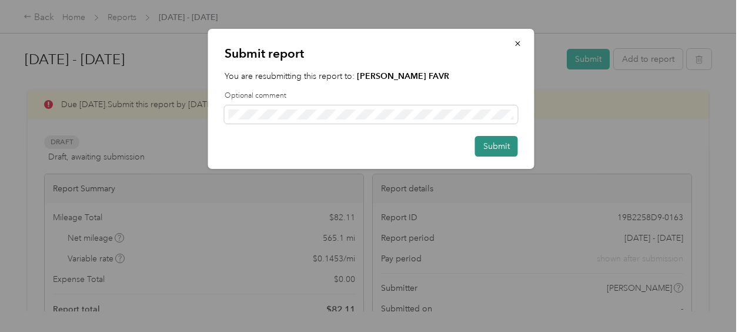
click at [501, 140] on button "Submit" at bounding box center [496, 146] width 43 height 21
click at [500, 146] on button "Submit" at bounding box center [490, 146] width 55 height 21
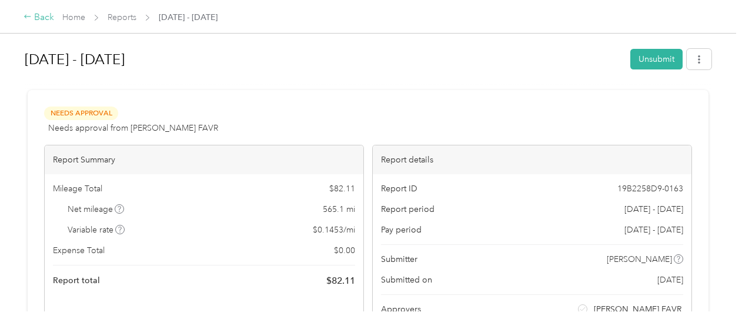
click at [28, 21] on icon at bounding box center [28, 16] width 8 height 8
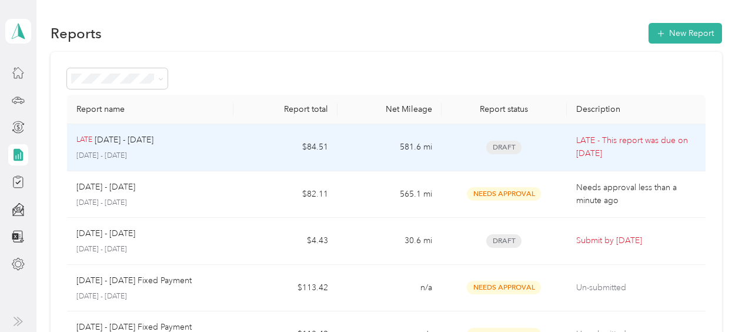
click at [595, 158] on p "LATE - This report was due on [DATE]" at bounding box center [636, 147] width 120 height 26
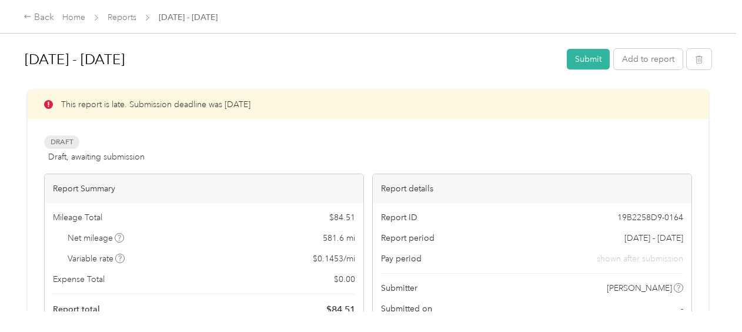
click at [590, 53] on button "Submit" at bounding box center [588, 59] width 43 height 21
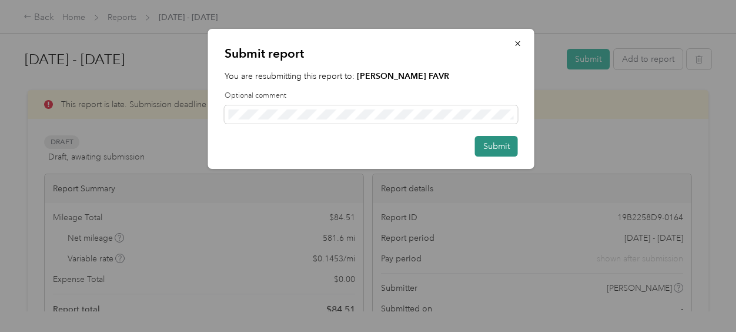
click at [497, 143] on button "Submit" at bounding box center [496, 146] width 43 height 21
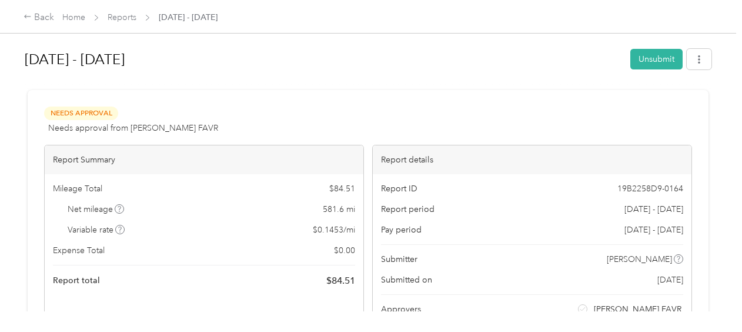
click at [118, 24] on span "Reports" at bounding box center [122, 17] width 29 height 12
click at [122, 12] on span "Reports" at bounding box center [122, 17] width 29 height 12
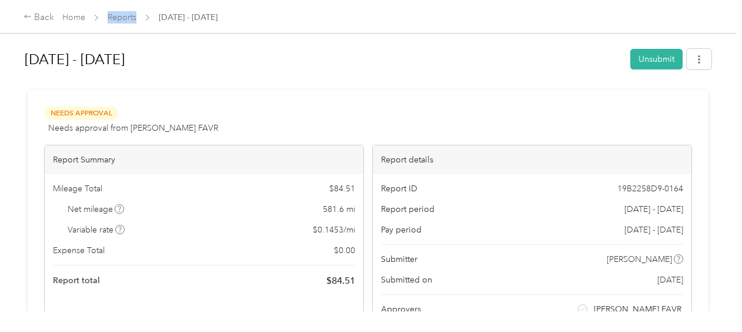
click at [122, 12] on span "Reports" at bounding box center [122, 17] width 29 height 12
drag, startPoint x: 122, startPoint y: 12, endPoint x: 115, endPoint y: 20, distance: 10.8
click at [115, 20] on link "Reports" at bounding box center [122, 17] width 29 height 10
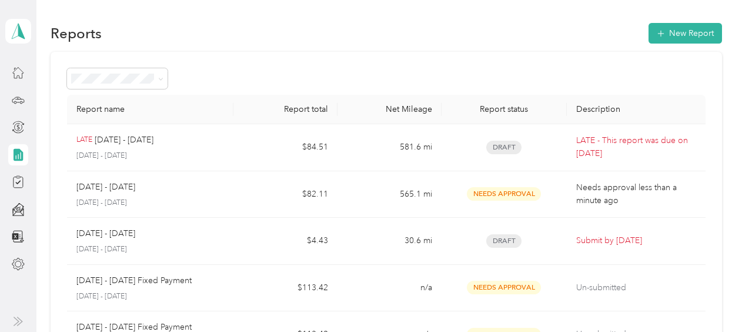
click at [115, 21] on div "Reports New Report" at bounding box center [386, 33] width 671 height 25
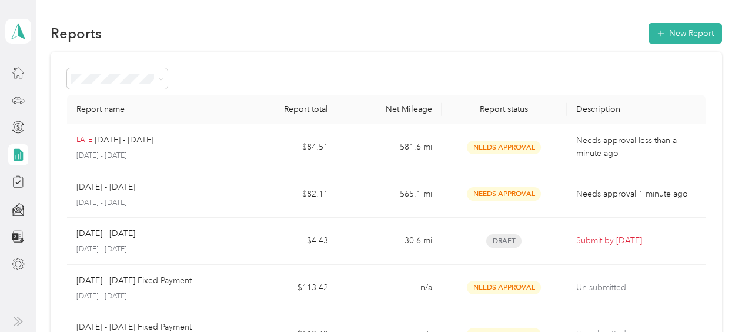
scroll to position [82, 0]
